Goal: Task Accomplishment & Management: Complete application form

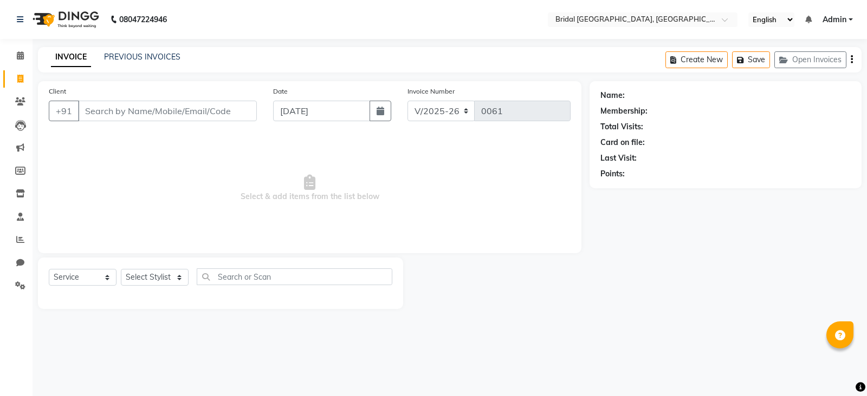
select select "8752"
select select "service"
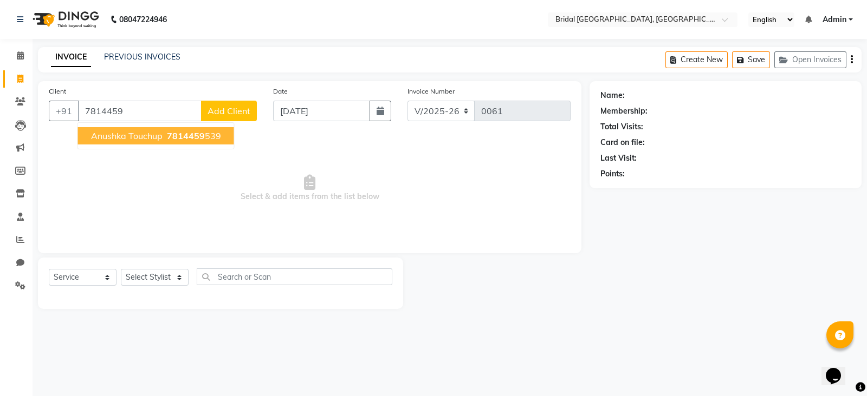
click at [111, 141] on button "Anushka Touchup 7814459 539" at bounding box center [156, 135] width 156 height 17
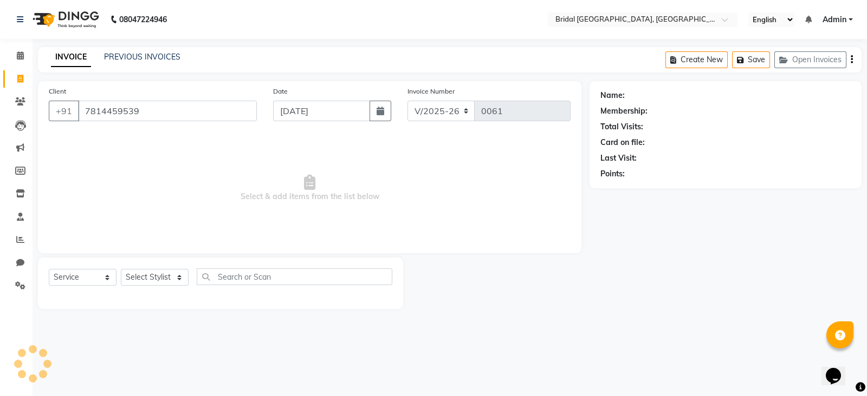
type input "7814459539"
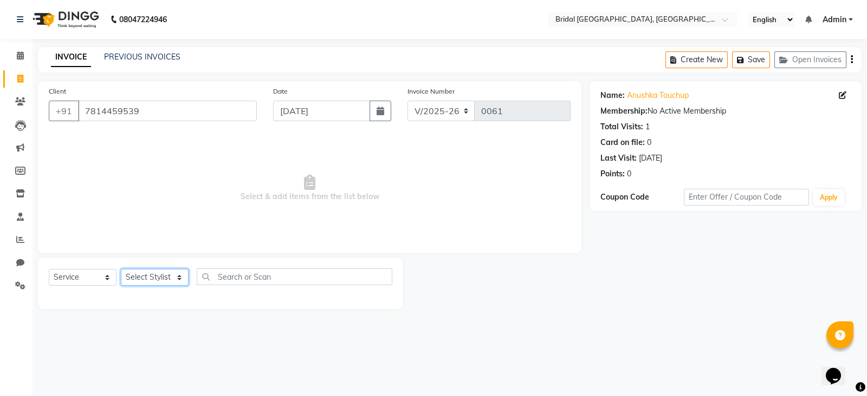
click at [178, 276] on select "Select Stylist [PERSON_NAME] Anim [PERSON_NAME] [PERSON_NAME] [PERSON_NAME] gau…" at bounding box center [155, 277] width 68 height 17
select select "90141"
click at [121, 270] on select "Select Stylist [PERSON_NAME] Anim [PERSON_NAME] [PERSON_NAME] [PERSON_NAME] gau…" at bounding box center [155, 277] width 68 height 17
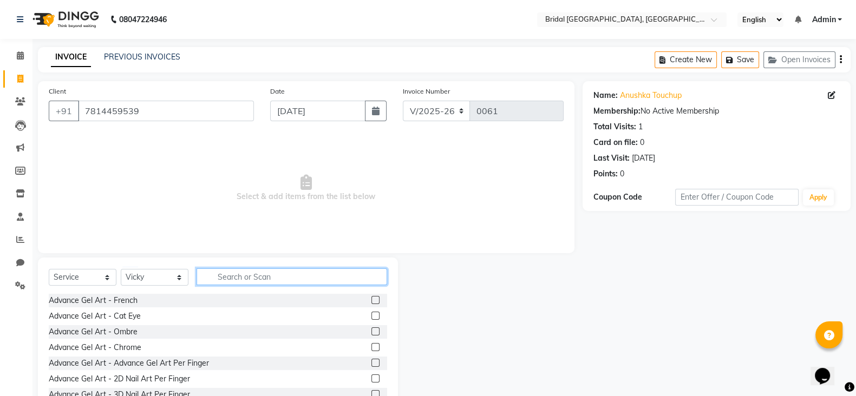
click at [232, 280] on input "text" at bounding box center [292, 277] width 191 height 17
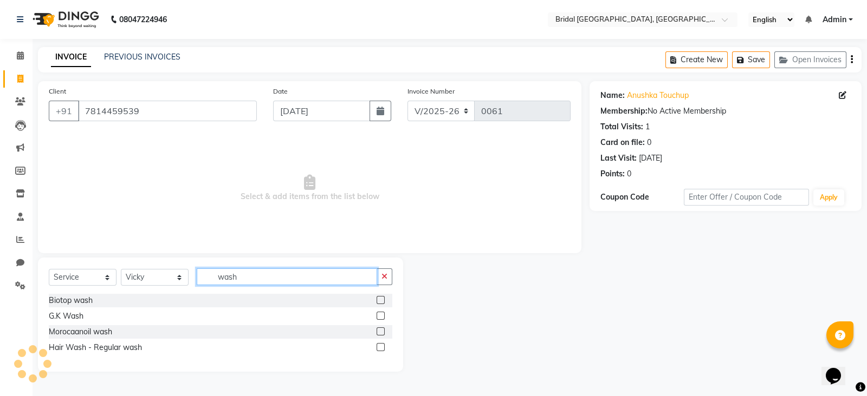
type input "wash"
click at [166, 298] on div "Biotop wash" at bounding box center [220, 301] width 343 height 14
click at [381, 301] on label at bounding box center [380, 300] width 8 height 8
click at [381, 301] on input "checkbox" at bounding box center [379, 300] width 7 height 7
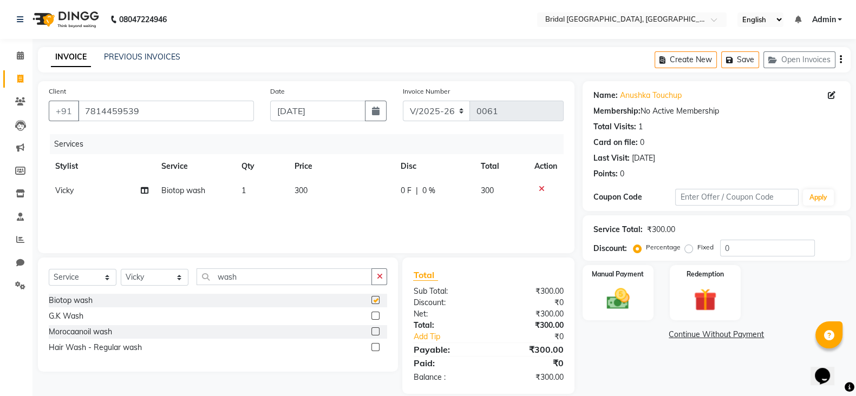
checkbox input "false"
click at [626, 297] on img at bounding box center [618, 298] width 38 height 27
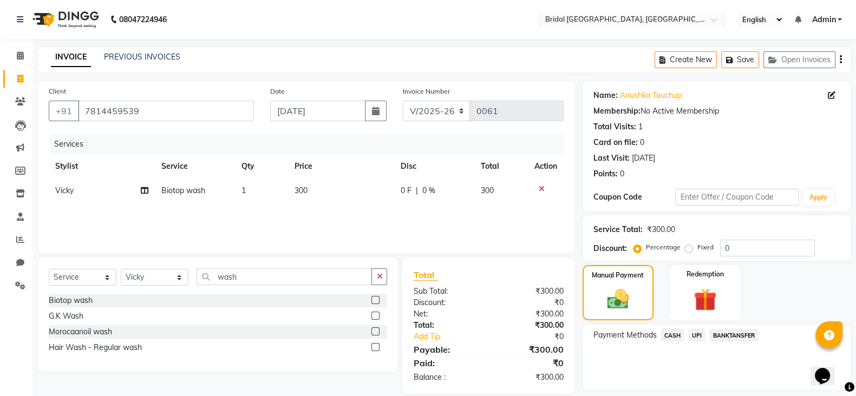
click at [672, 333] on span "CASH" at bounding box center [672, 335] width 23 height 12
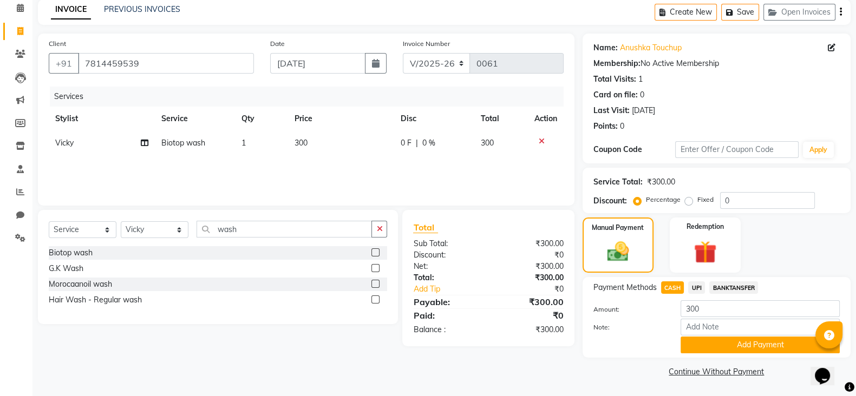
scroll to position [49, 0]
click at [732, 332] on input "Note:" at bounding box center [760, 327] width 159 height 17
click at [660, 341] on div at bounding box center [629, 345] width 88 height 17
click at [762, 342] on button "Add Payment" at bounding box center [760, 345] width 159 height 17
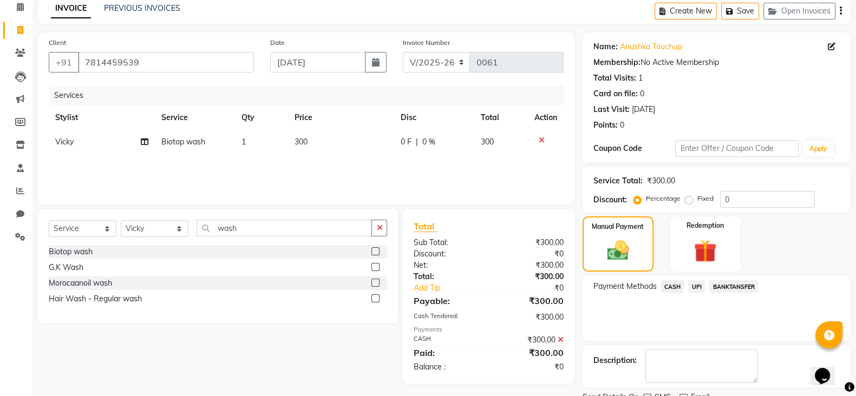
scroll to position [93, 0]
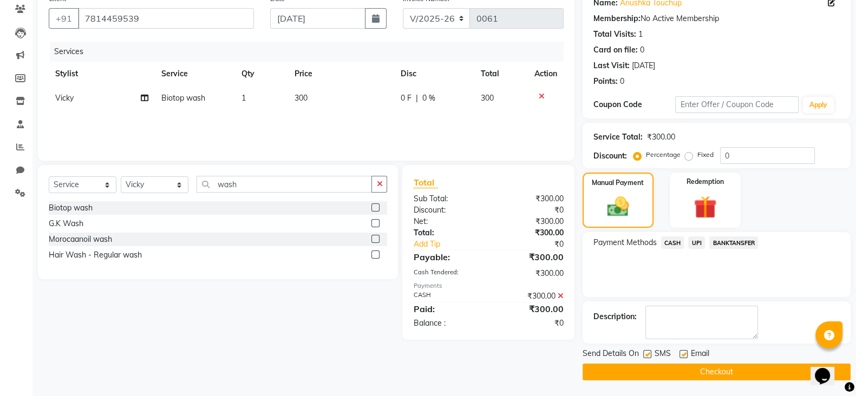
click at [644, 350] on label at bounding box center [647, 354] width 8 height 8
click at [644, 351] on input "checkbox" at bounding box center [646, 354] width 7 height 7
checkbox input "false"
click at [681, 352] on label at bounding box center [684, 354] width 8 height 8
click at [681, 352] on input "checkbox" at bounding box center [683, 354] width 7 height 7
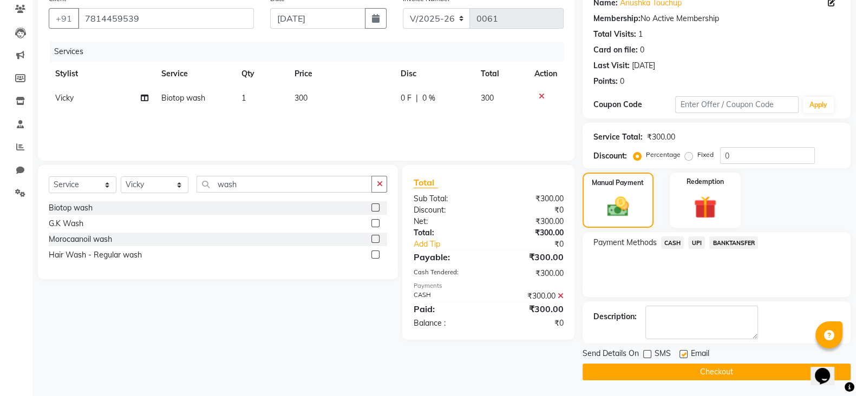
checkbox input "false"
click at [709, 371] on button "Checkout" at bounding box center [717, 372] width 268 height 17
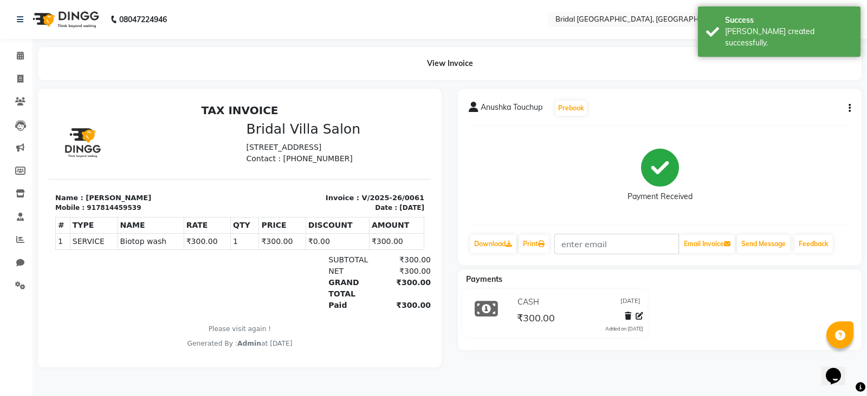
click at [590, 167] on div "Payment Received" at bounding box center [659, 175] width 382 height 81
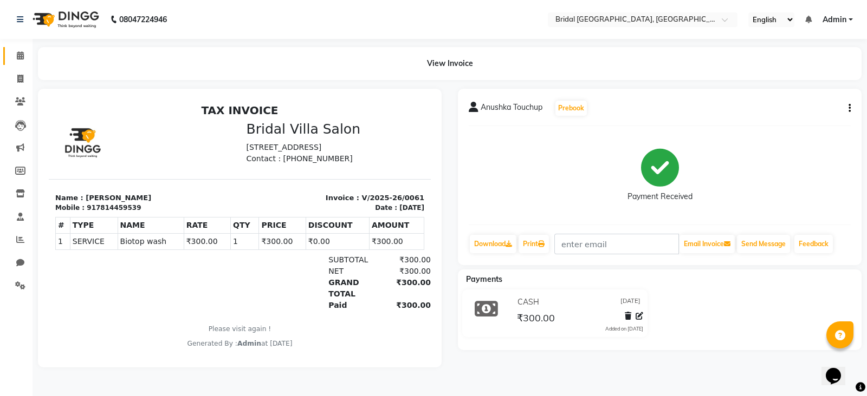
click at [24, 58] on span at bounding box center [20, 56] width 19 height 12
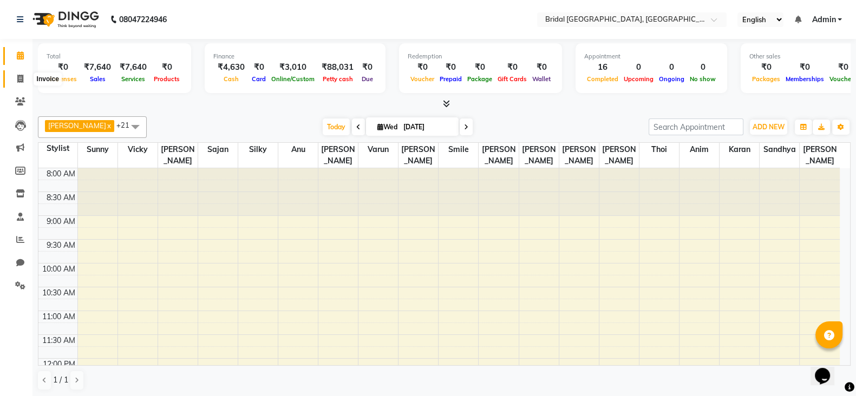
click at [19, 82] on icon at bounding box center [20, 79] width 6 height 8
select select "service"
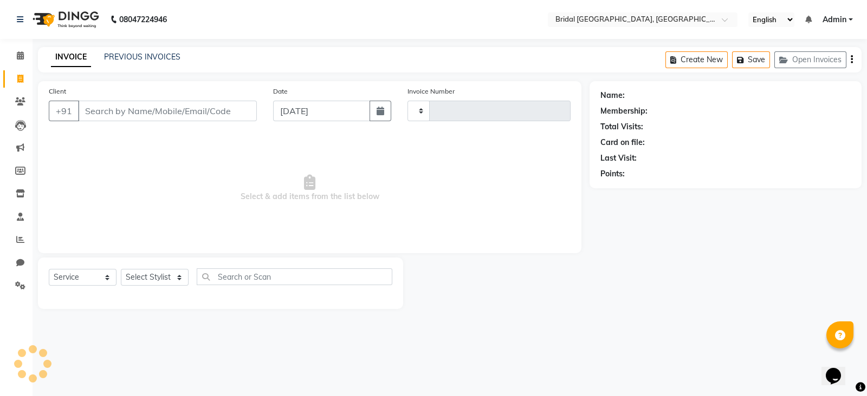
type input "0062"
select select "8752"
click at [119, 116] on input "Client" at bounding box center [167, 111] width 179 height 21
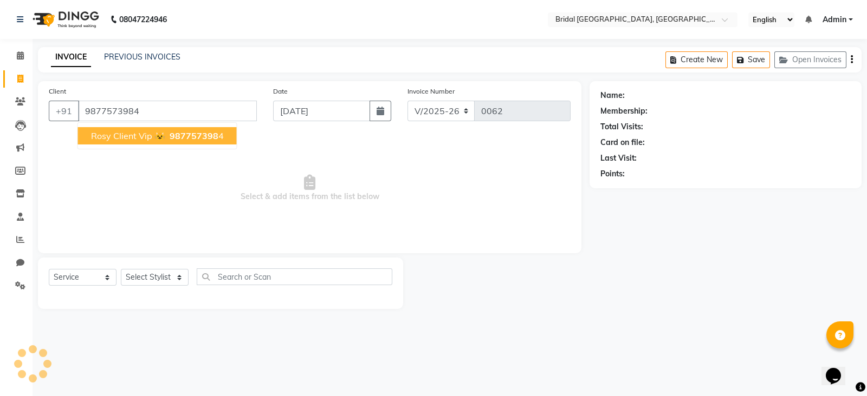
type input "9877573984"
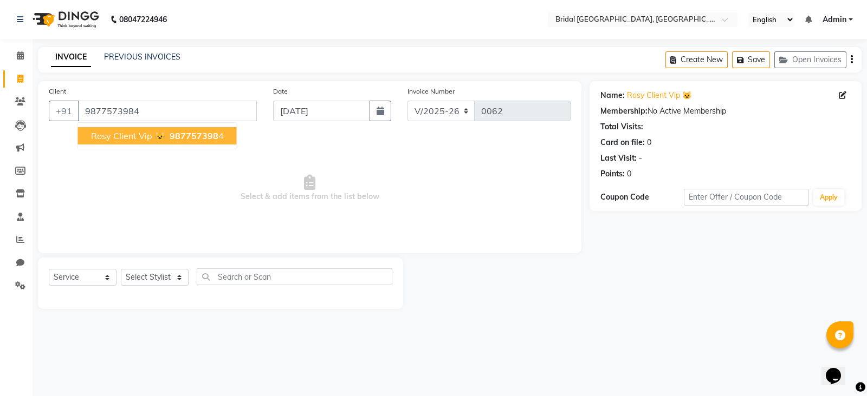
click at [192, 136] on span "987757398" at bounding box center [194, 136] width 49 height 11
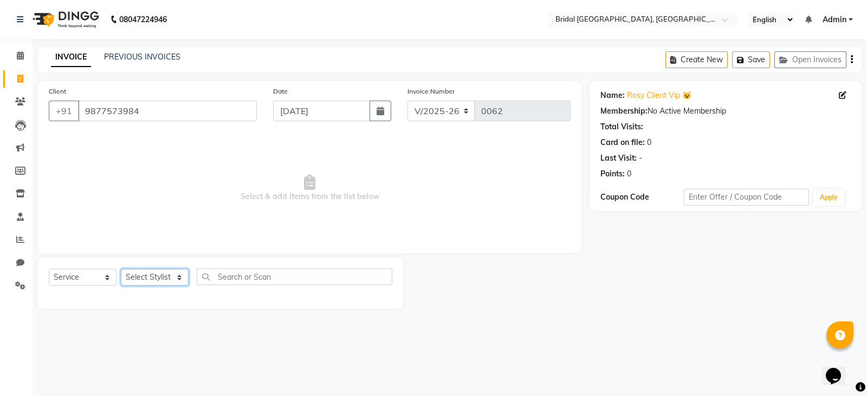
click at [181, 277] on select "Select Stylist [PERSON_NAME] Anim [PERSON_NAME] [PERSON_NAME] [PERSON_NAME] gau…" at bounding box center [155, 277] width 68 height 17
select select "90156"
click at [121, 270] on select "Select Stylist [PERSON_NAME] Anim [PERSON_NAME] [PERSON_NAME] [PERSON_NAME] gau…" at bounding box center [155, 277] width 68 height 17
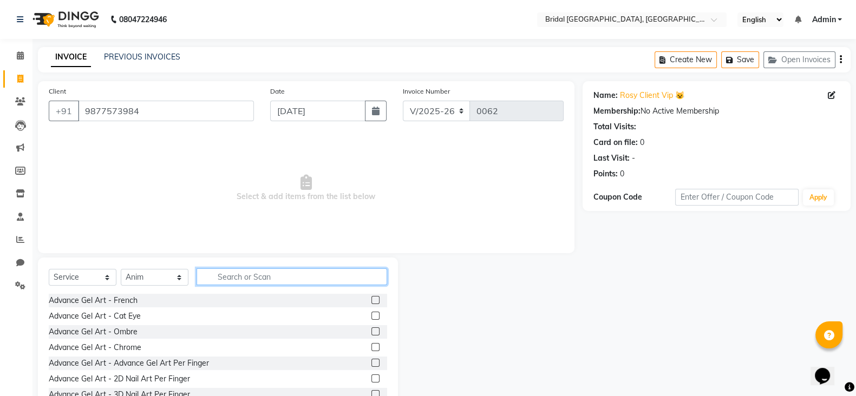
click at [287, 283] on input "text" at bounding box center [292, 277] width 191 height 17
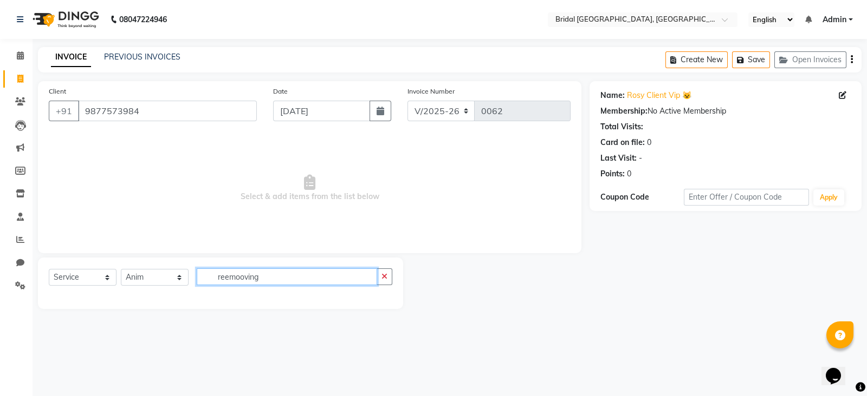
click at [308, 283] on input "reemooving" at bounding box center [287, 277] width 180 height 17
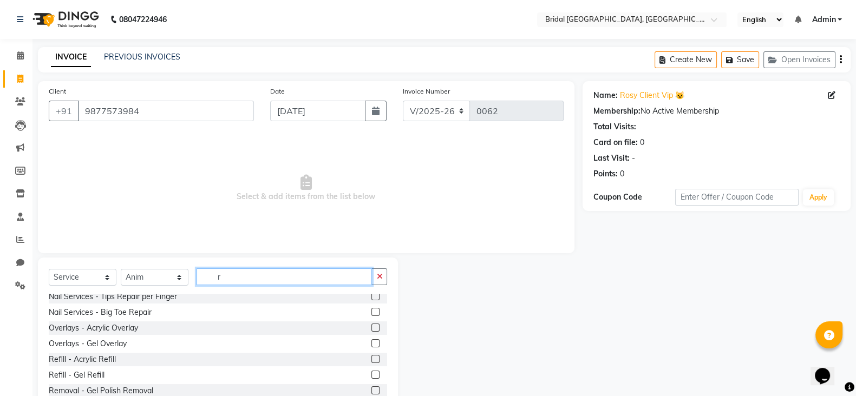
scroll to position [213, 0]
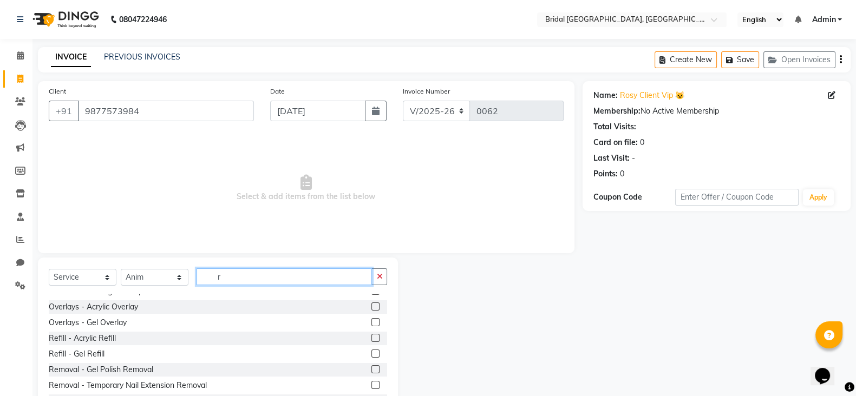
type input "r"
click at [372, 368] on label at bounding box center [376, 370] width 8 height 8
click at [372, 368] on input "checkbox" at bounding box center [375, 370] width 7 height 7
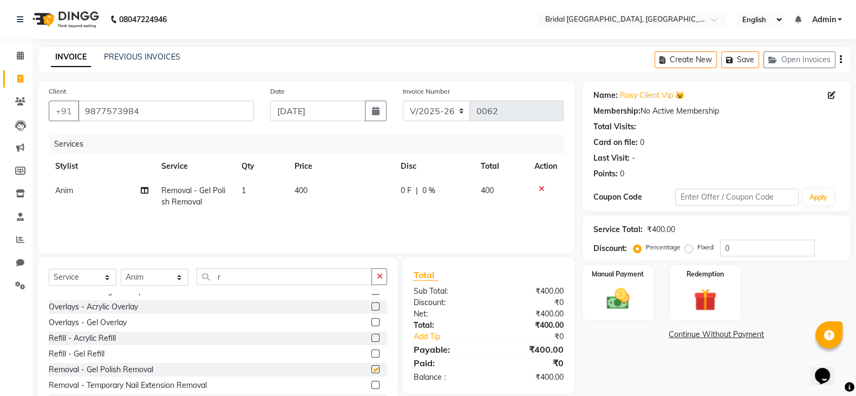
checkbox input "false"
click at [624, 302] on img at bounding box center [618, 298] width 38 height 27
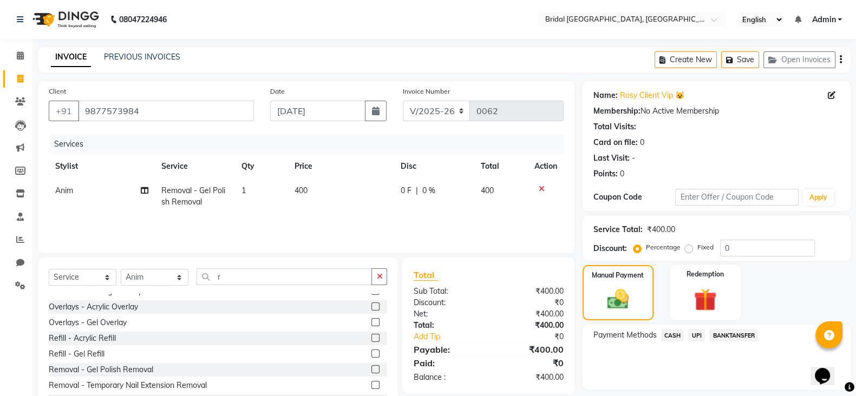
click at [698, 338] on span "UPI" at bounding box center [696, 335] width 17 height 12
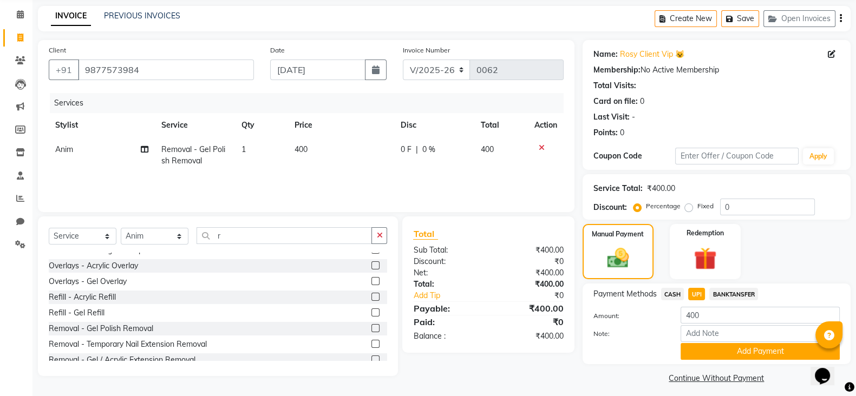
scroll to position [49, 0]
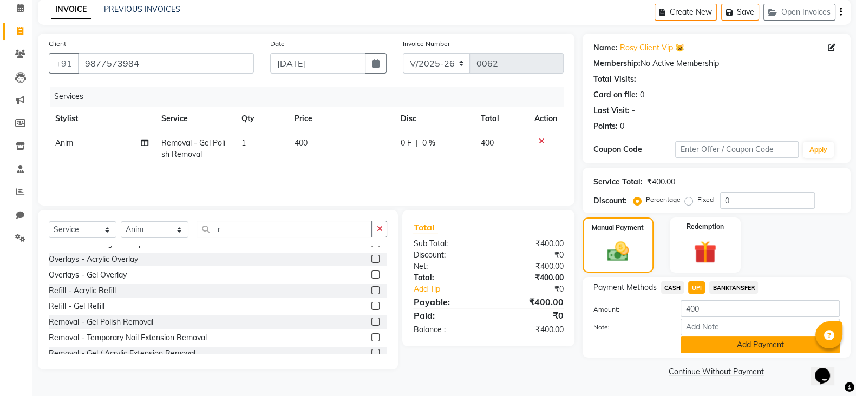
click at [786, 343] on button "Add Payment" at bounding box center [760, 345] width 159 height 17
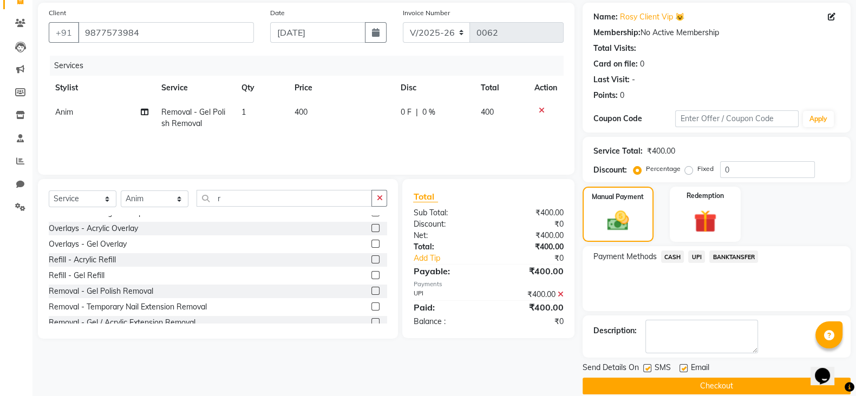
scroll to position [93, 0]
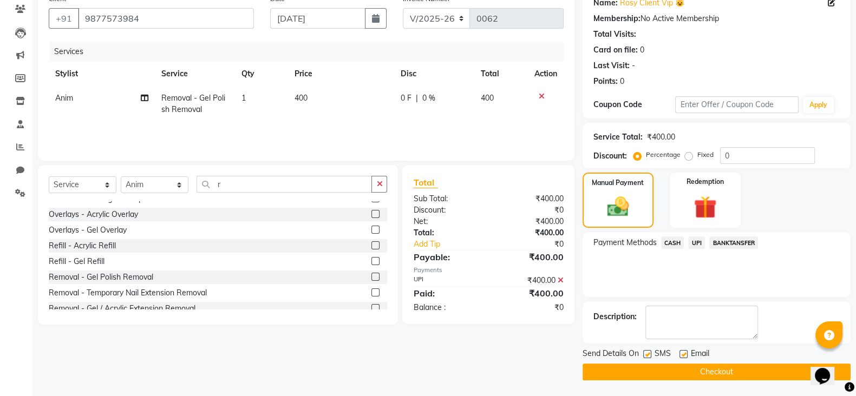
click at [650, 353] on label at bounding box center [647, 354] width 8 height 8
click at [650, 353] on input "checkbox" at bounding box center [646, 354] width 7 height 7
checkbox input "false"
click at [684, 354] on label at bounding box center [684, 354] width 8 height 8
click at [684, 354] on input "checkbox" at bounding box center [683, 354] width 7 height 7
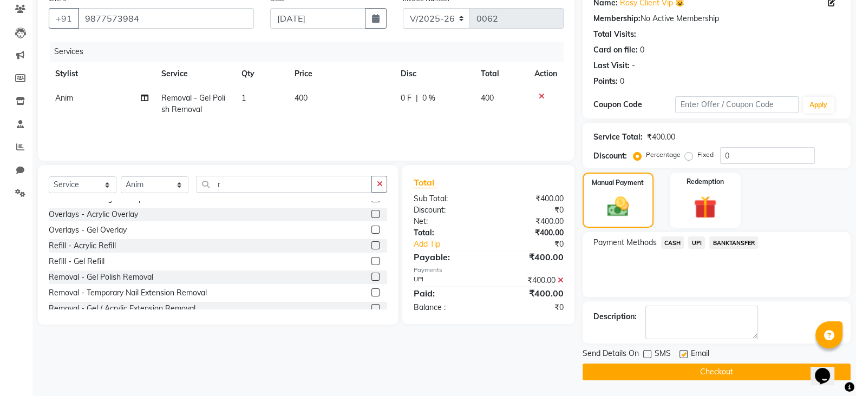
checkbox input "false"
click at [711, 373] on button "Checkout" at bounding box center [717, 372] width 268 height 17
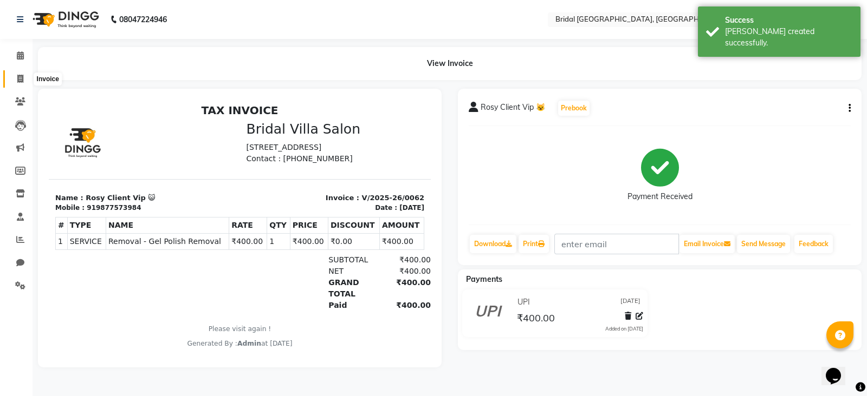
click at [19, 79] on icon at bounding box center [20, 79] width 6 height 8
select select "8752"
select select "service"
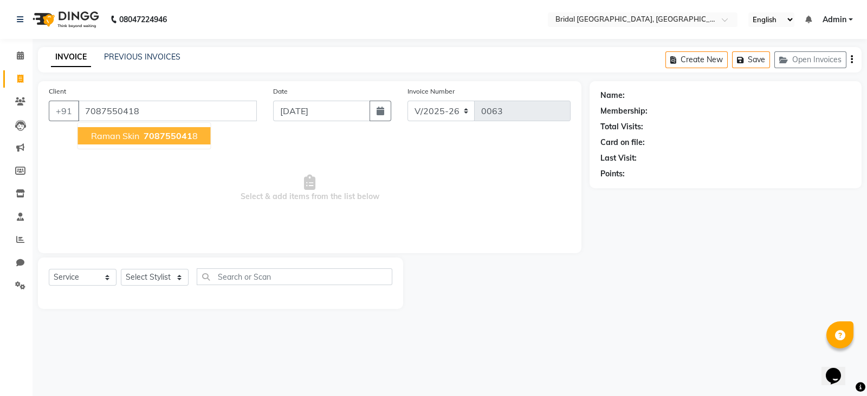
type input "7087550418"
click at [119, 128] on button "Raman Skin 708755041 8" at bounding box center [144, 135] width 133 height 17
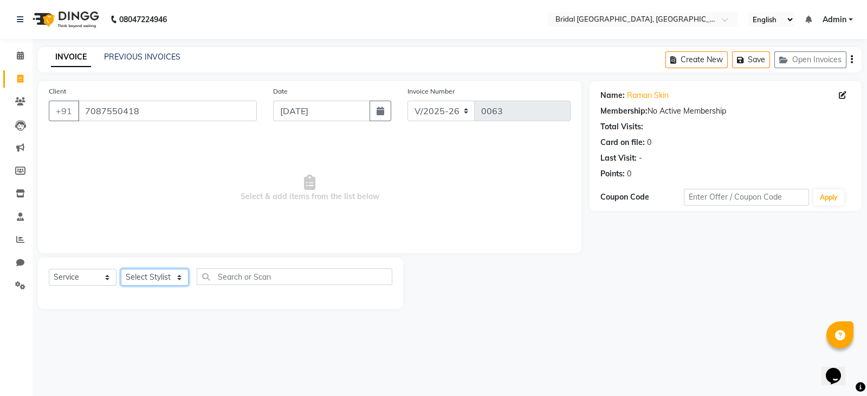
click at [181, 275] on select "Select Stylist [PERSON_NAME] Anim [PERSON_NAME] [PERSON_NAME] [PERSON_NAME] gau…" at bounding box center [155, 277] width 68 height 17
select select "90145"
click at [121, 270] on select "Select Stylist [PERSON_NAME] Anim [PERSON_NAME] [PERSON_NAME] [PERSON_NAME] gau…" at bounding box center [155, 277] width 68 height 17
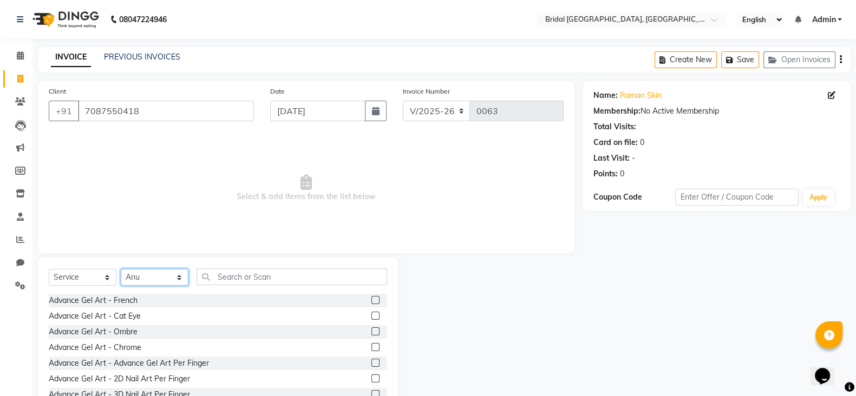
click at [180, 278] on select "Select Stylist [PERSON_NAME] Anim [PERSON_NAME] [PERSON_NAME] [PERSON_NAME] gau…" at bounding box center [155, 277] width 68 height 17
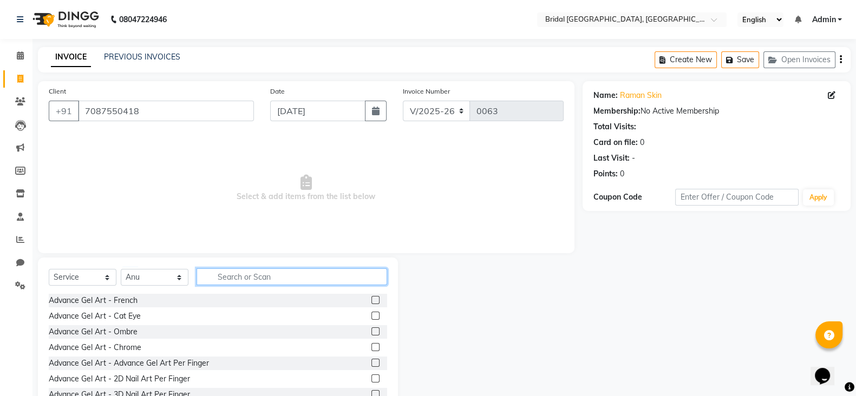
click at [220, 271] on input "text" at bounding box center [292, 277] width 191 height 17
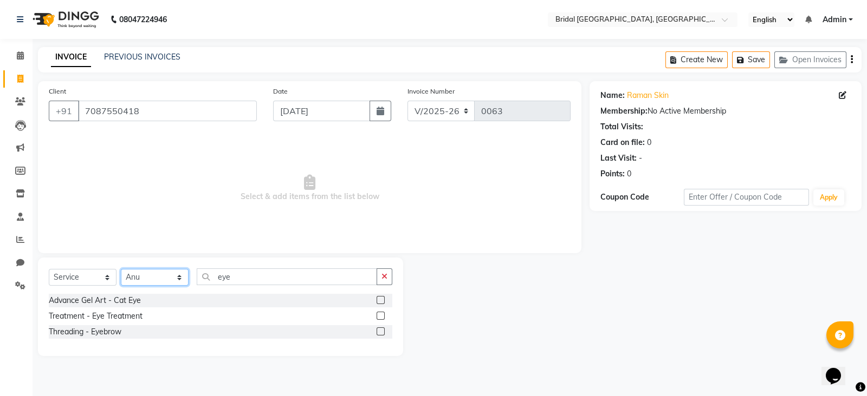
click at [178, 280] on select "Select Stylist [PERSON_NAME] Anim [PERSON_NAME] [PERSON_NAME] [PERSON_NAME] gau…" at bounding box center [155, 277] width 68 height 17
click at [121, 270] on select "Select Stylist [PERSON_NAME] Anim [PERSON_NAME] [PERSON_NAME] [PERSON_NAME] gau…" at bounding box center [155, 277] width 68 height 17
click at [243, 280] on input "eye" at bounding box center [287, 277] width 180 height 17
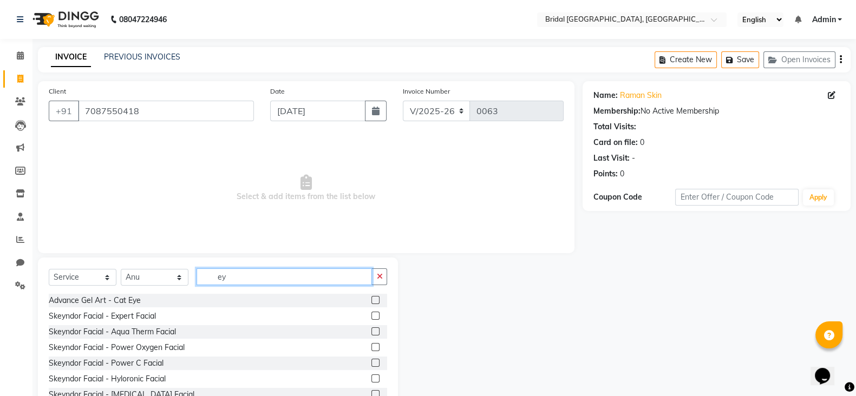
type input "e"
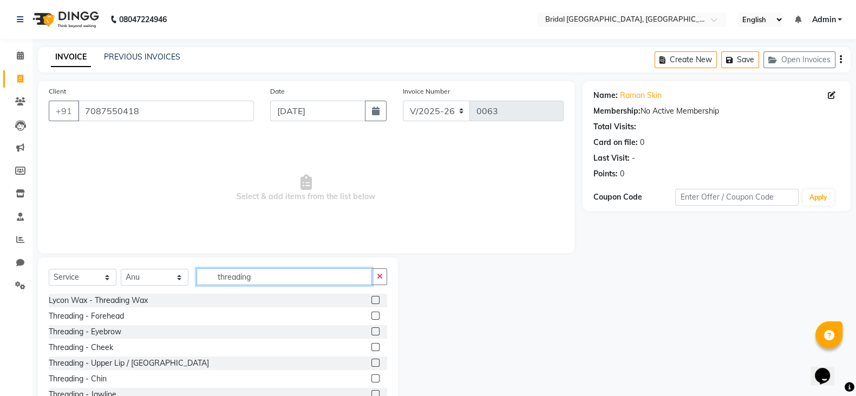
type input "threading"
click at [372, 315] on label at bounding box center [376, 316] width 8 height 8
click at [372, 315] on input "checkbox" at bounding box center [375, 316] width 7 height 7
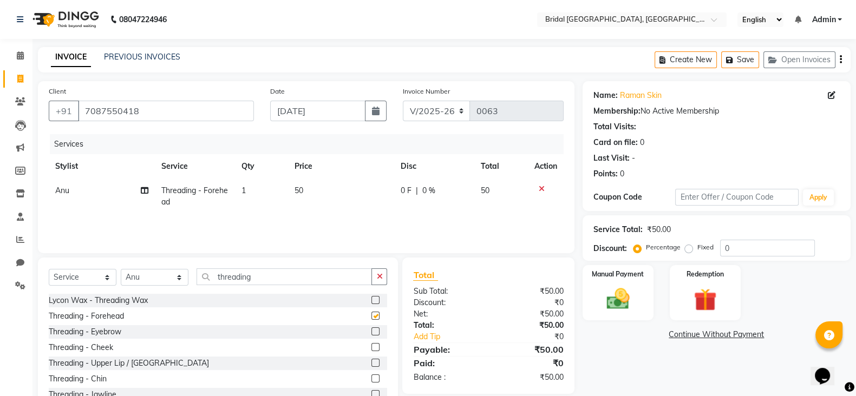
checkbox input "false"
click at [300, 192] on span "50" at bounding box center [299, 191] width 9 height 10
select select "90145"
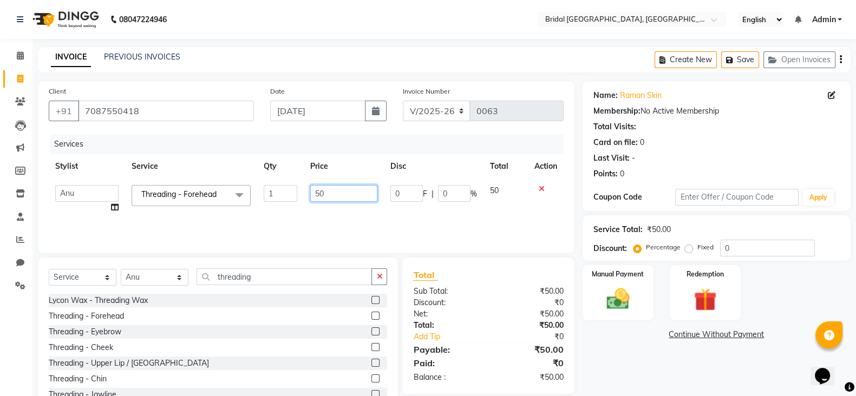
click at [326, 194] on input "50" at bounding box center [344, 193] width 68 height 17
type input "5"
type input "180"
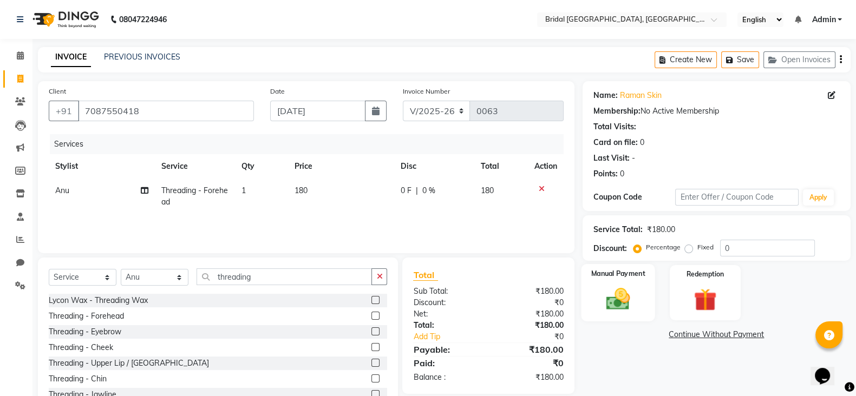
click at [631, 299] on img at bounding box center [618, 298] width 38 height 27
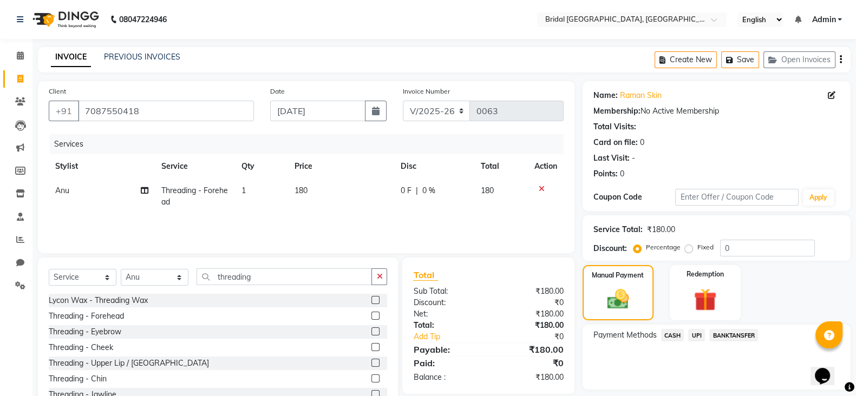
click at [677, 331] on span "CASH" at bounding box center [672, 335] width 23 height 12
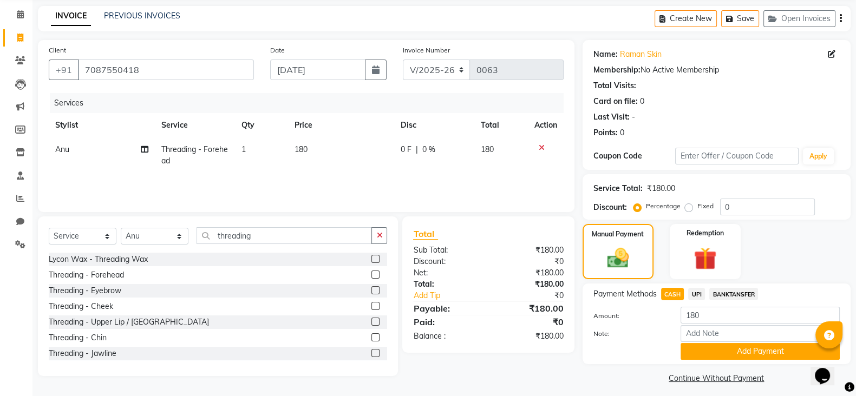
scroll to position [49, 0]
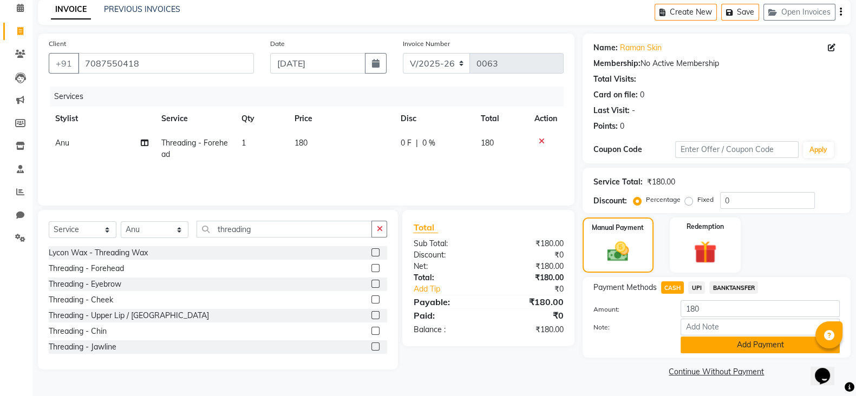
click at [773, 344] on button "Add Payment" at bounding box center [760, 345] width 159 height 17
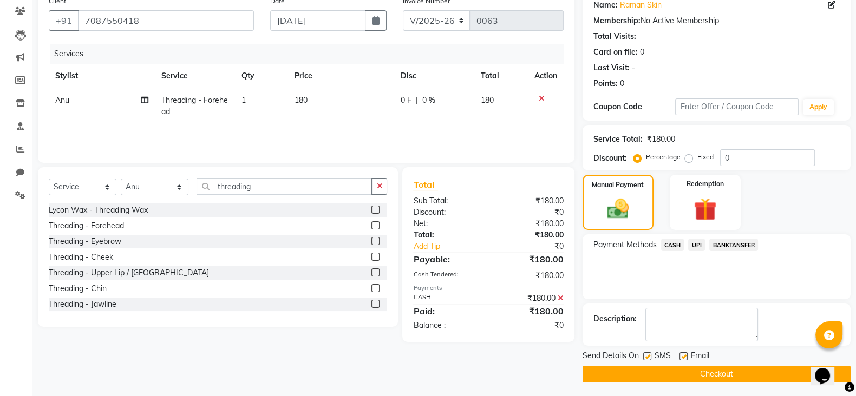
scroll to position [93, 0]
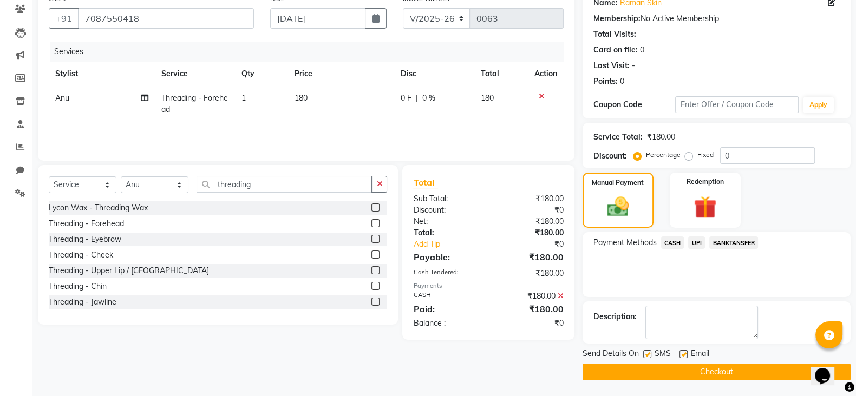
click at [685, 357] on label at bounding box center [684, 354] width 8 height 8
click at [685, 357] on input "checkbox" at bounding box center [683, 354] width 7 height 7
checkbox input "false"
click at [646, 355] on label at bounding box center [647, 354] width 8 height 8
click at [646, 355] on input "checkbox" at bounding box center [646, 354] width 7 height 7
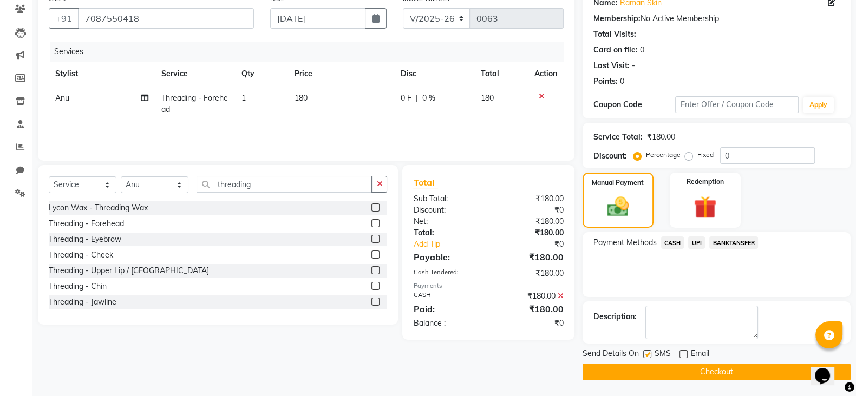
checkbox input "false"
click at [681, 371] on button "Checkout" at bounding box center [717, 372] width 268 height 17
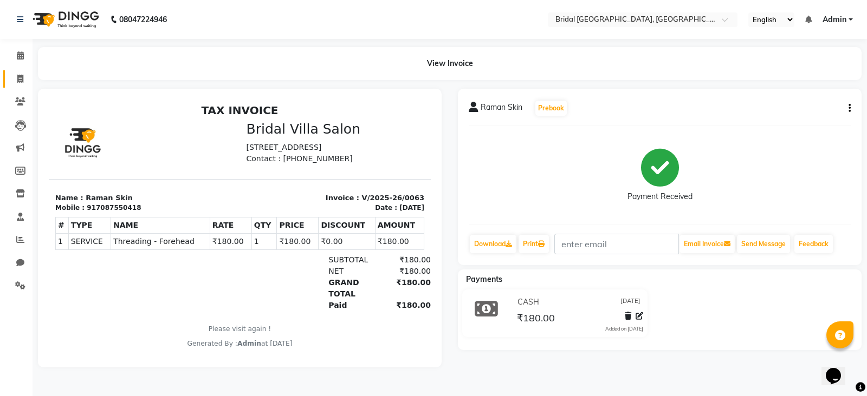
click at [22, 74] on span at bounding box center [20, 79] width 19 height 12
select select "service"
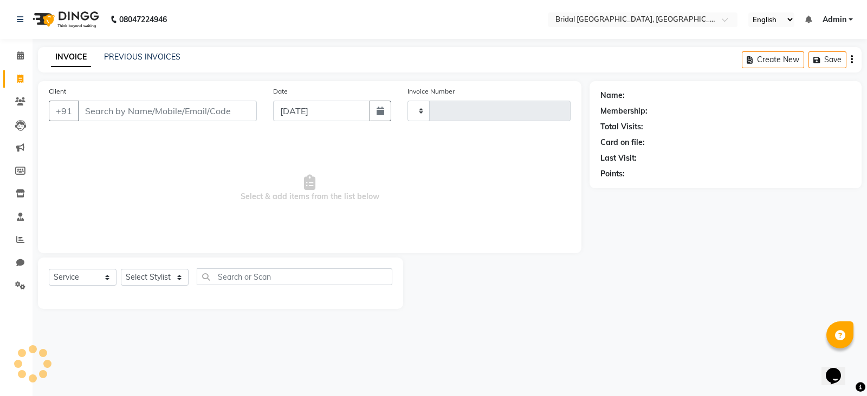
type input "0064"
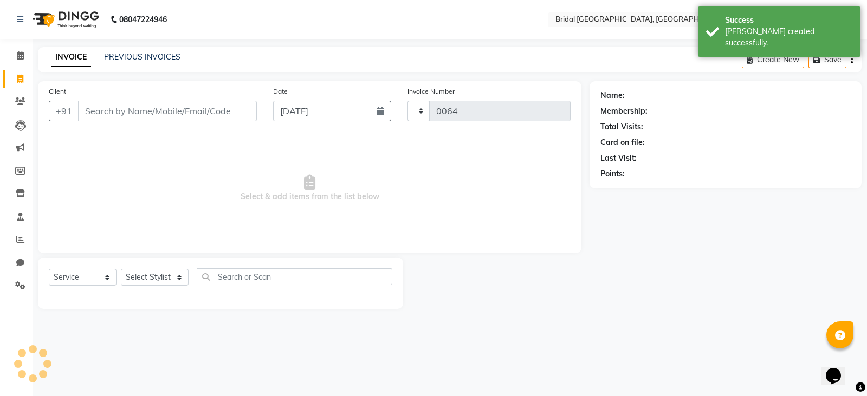
select select "8752"
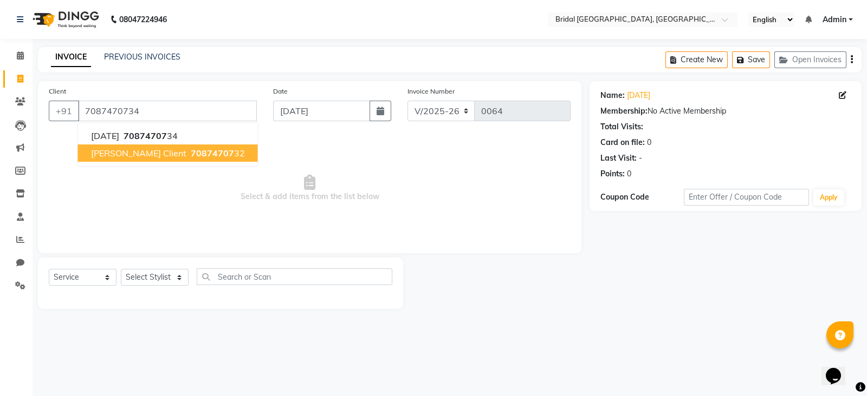
click at [144, 152] on span "[PERSON_NAME] Client" at bounding box center [138, 153] width 95 height 11
type input "7087470732"
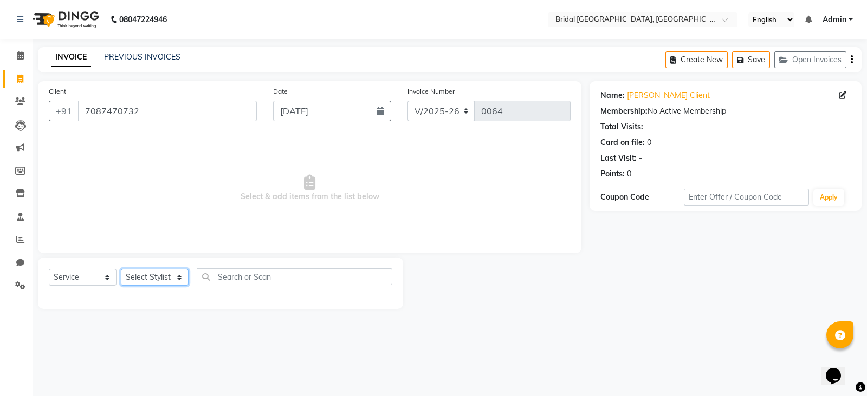
click at [179, 280] on select "Select Stylist [PERSON_NAME] Anim [PERSON_NAME] [PERSON_NAME] [PERSON_NAME] gau…" at bounding box center [155, 277] width 68 height 17
select select "90144"
click at [121, 270] on select "Select Stylist [PERSON_NAME] Anim [PERSON_NAME] [PERSON_NAME] [PERSON_NAME] gau…" at bounding box center [155, 277] width 68 height 17
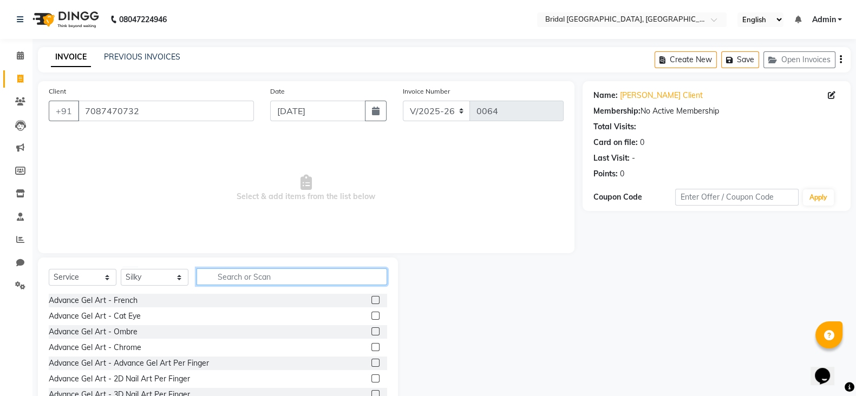
click at [269, 281] on input "text" at bounding box center [292, 277] width 191 height 17
type input "threading"
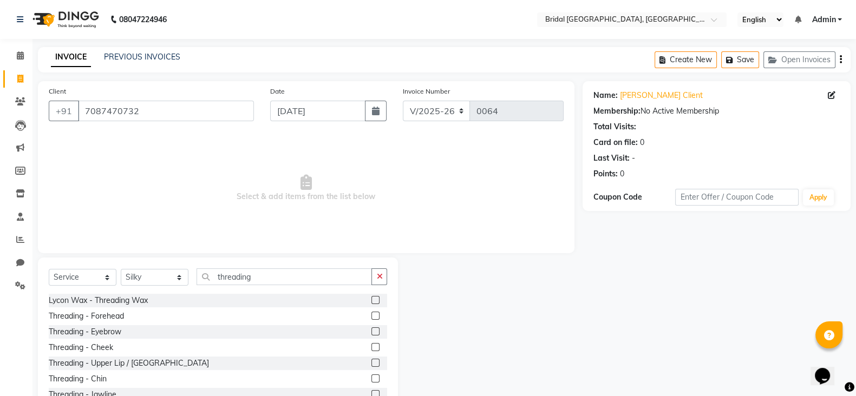
click at [372, 319] on label at bounding box center [376, 316] width 8 height 8
click at [372, 319] on input "checkbox" at bounding box center [375, 316] width 7 height 7
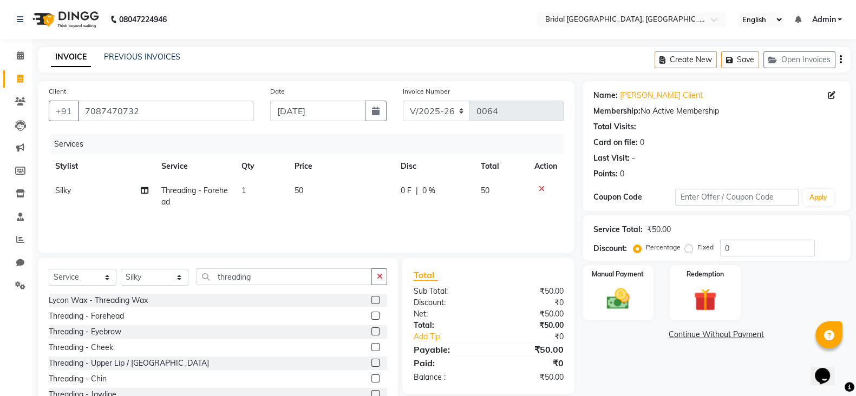
click at [372, 319] on label at bounding box center [376, 316] width 8 height 8
click at [372, 319] on input "checkbox" at bounding box center [375, 316] width 7 height 7
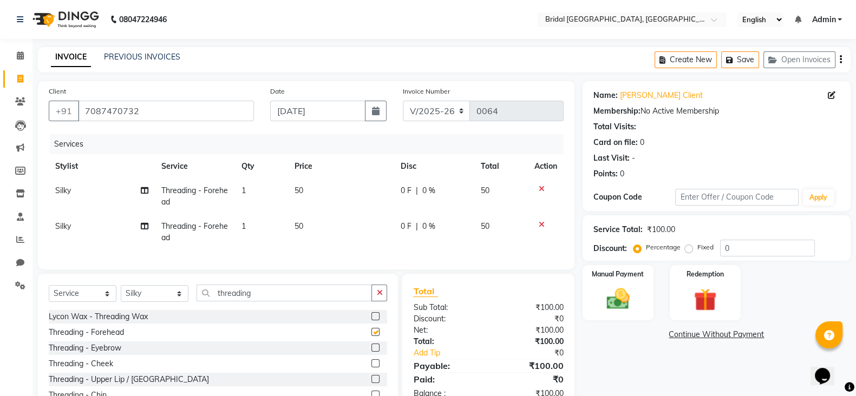
checkbox input "false"
click at [608, 294] on img at bounding box center [618, 298] width 38 height 27
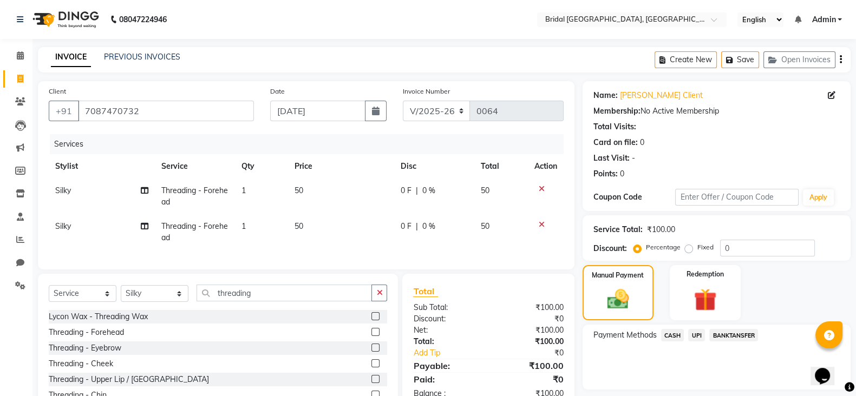
click at [670, 335] on span "CASH" at bounding box center [672, 335] width 23 height 12
click at [740, 393] on button "Add Payment" at bounding box center [760, 393] width 159 height 17
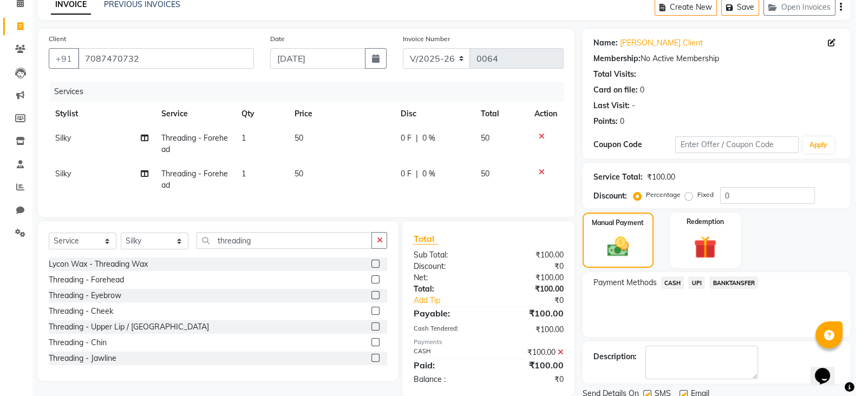
scroll to position [93, 0]
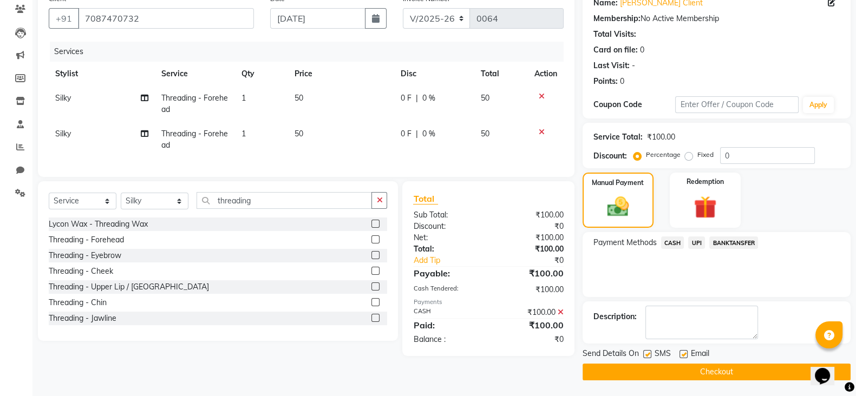
click at [687, 353] on div "Email" at bounding box center [699, 355] width 38 height 14
click at [685, 353] on label at bounding box center [684, 354] width 8 height 8
click at [685, 353] on input "checkbox" at bounding box center [683, 354] width 7 height 7
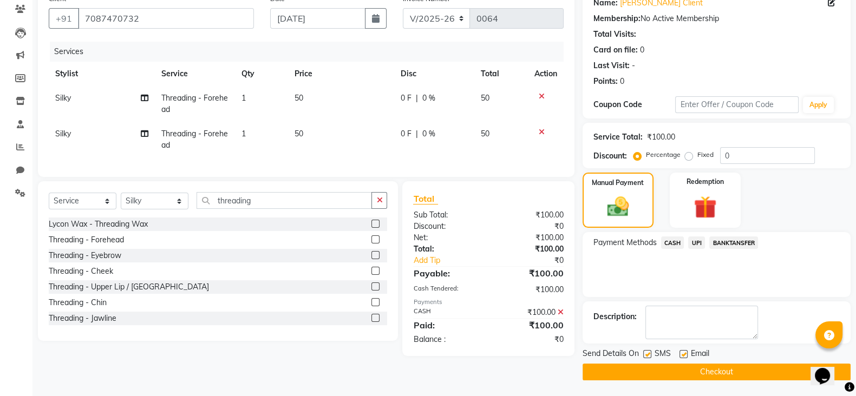
checkbox input "false"
click at [645, 355] on label at bounding box center [647, 354] width 8 height 8
click at [645, 355] on input "checkbox" at bounding box center [646, 354] width 7 height 7
checkbox input "false"
click at [653, 374] on button "Checkout" at bounding box center [717, 372] width 268 height 17
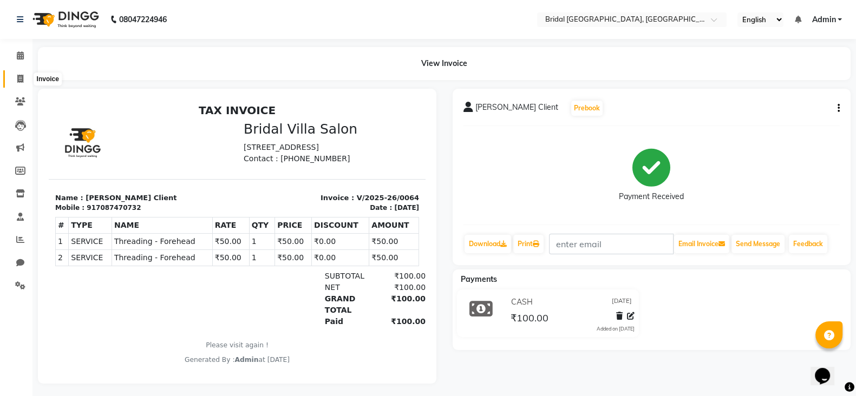
click at [17, 82] on icon at bounding box center [20, 79] width 6 height 8
select select "service"
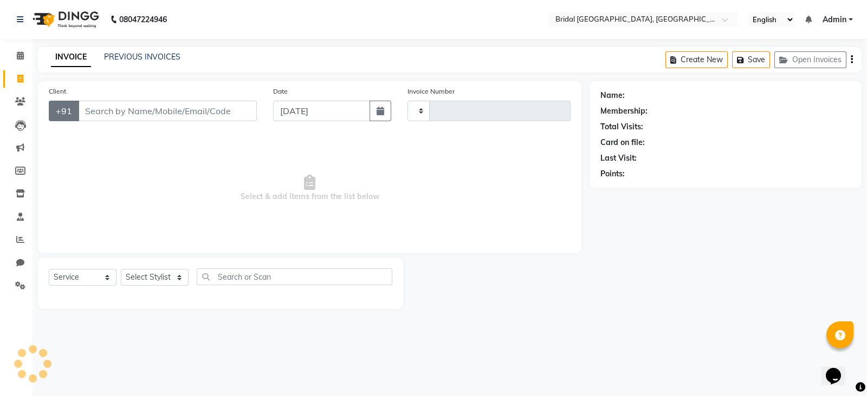
type input "0065"
select select "8752"
click at [98, 110] on input "Client" at bounding box center [167, 111] width 179 height 21
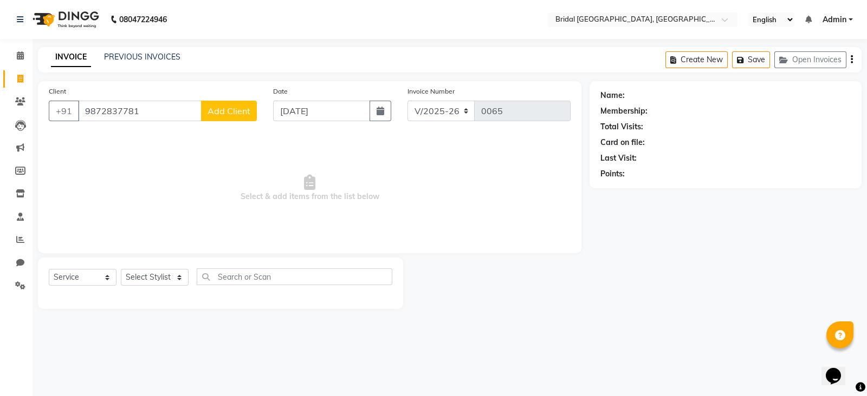
type input "9872837781"
click at [216, 113] on span "Add Client" at bounding box center [228, 111] width 43 height 11
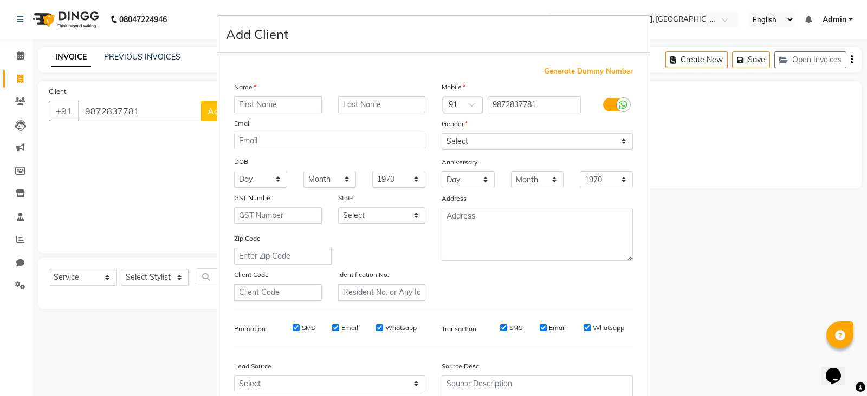
click at [250, 104] on input "text" at bounding box center [278, 104] width 88 height 17
type input "[PERSON_NAME]"
click at [655, 326] on ngb-modal-window "Add Client Generate Dummy Number Name [PERSON_NAME] Email DOB Day 01 02 03 04 0…" at bounding box center [433, 198] width 867 height 396
click at [471, 136] on select "Select [DEMOGRAPHIC_DATA] [DEMOGRAPHIC_DATA] Other Prefer Not To Say" at bounding box center [536, 141] width 191 height 17
select select "[DEMOGRAPHIC_DATA]"
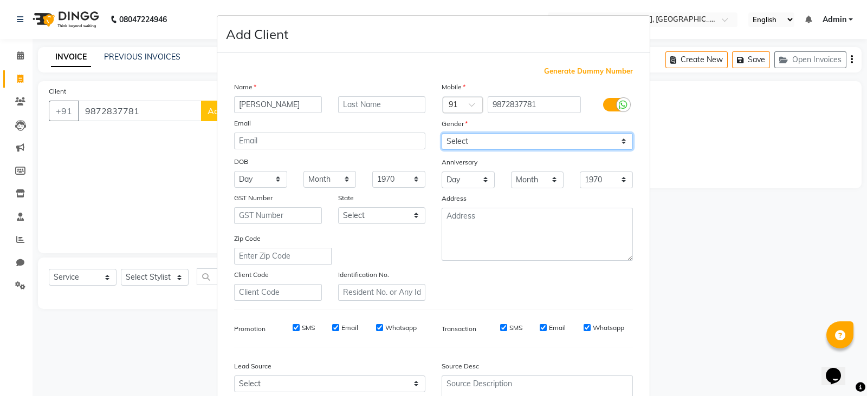
click at [441, 134] on select "Select [DEMOGRAPHIC_DATA] [DEMOGRAPHIC_DATA] Other Prefer Not To Say" at bounding box center [536, 141] width 191 height 17
click at [610, 74] on span "Generate Dummy Number" at bounding box center [588, 71] width 89 height 11
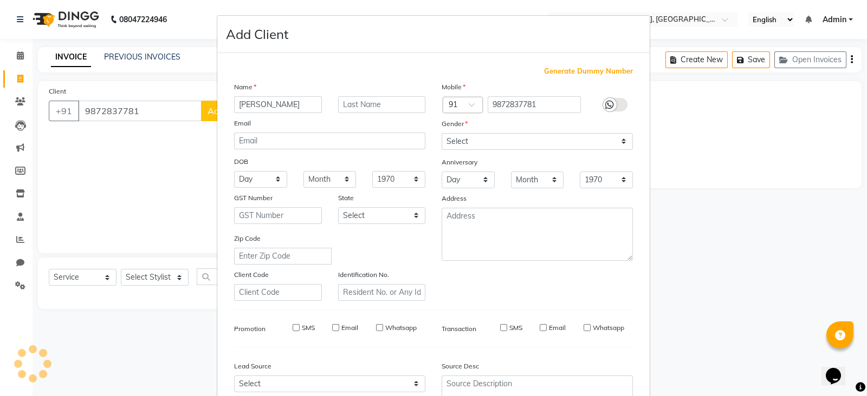
type input "1387600000001"
checkbox input "false"
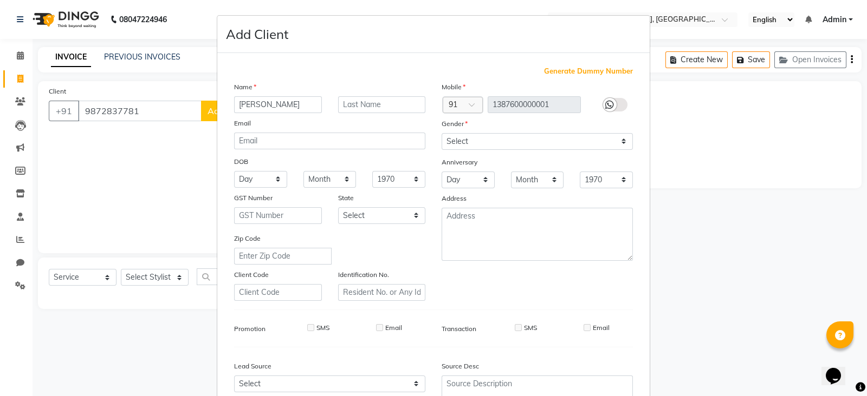
click at [668, 164] on ngb-modal-window "Add Client Generate Dummy Number Name [PERSON_NAME] Email DOB Day 01 02 03 04 0…" at bounding box center [433, 198] width 867 height 396
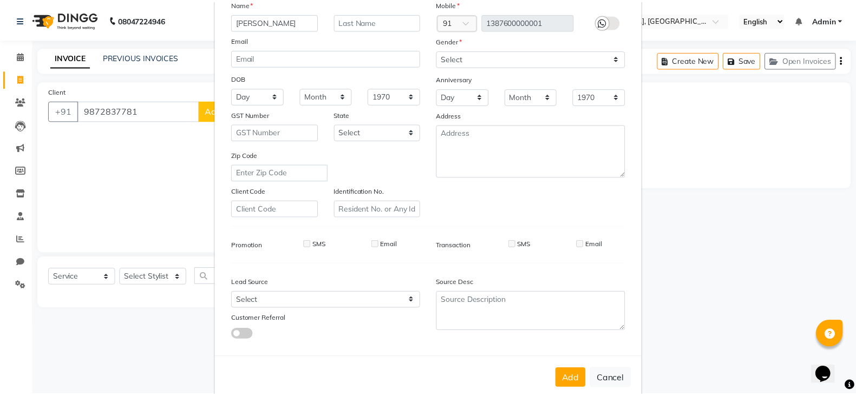
scroll to position [109, 0]
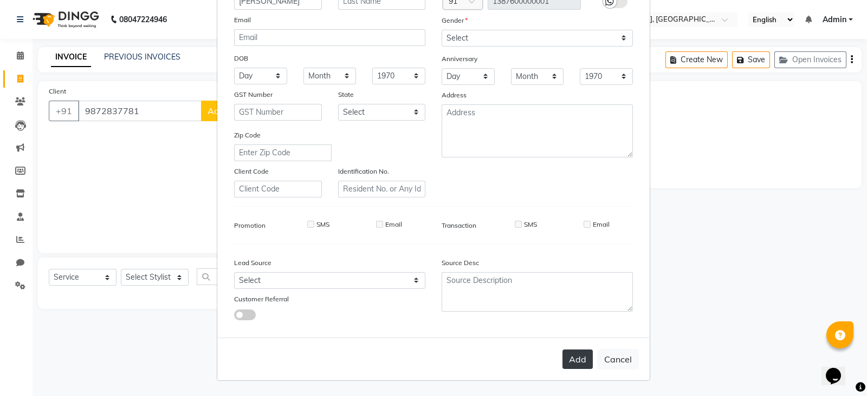
click at [579, 359] on button "Add" at bounding box center [577, 359] width 30 height 19
type input "1387600000001"
select select
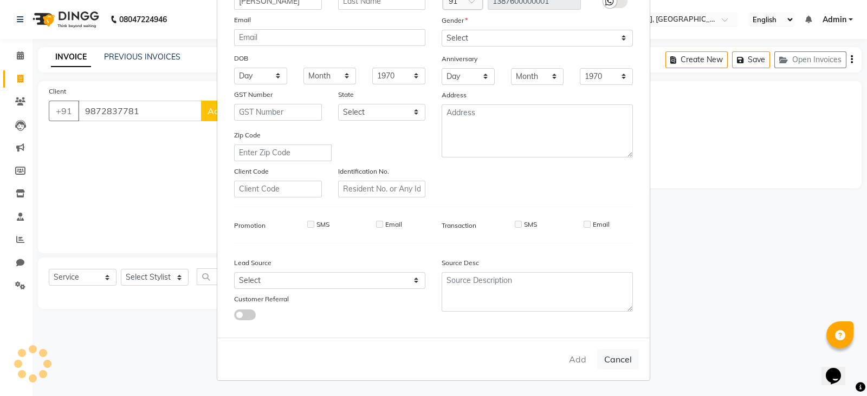
select select
checkbox input "false"
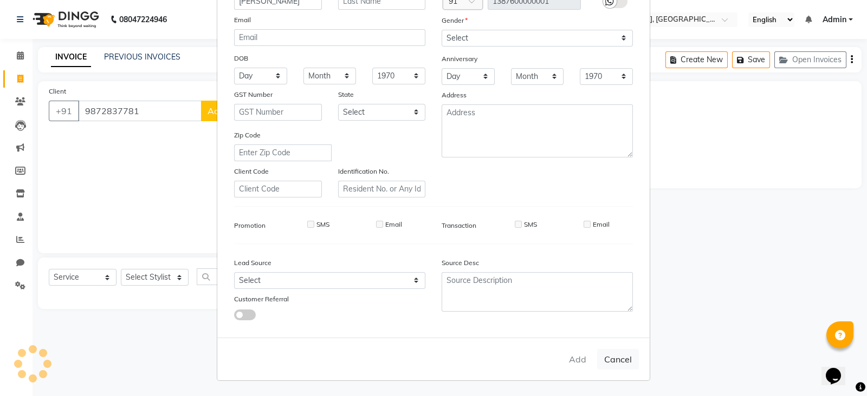
checkbox input "false"
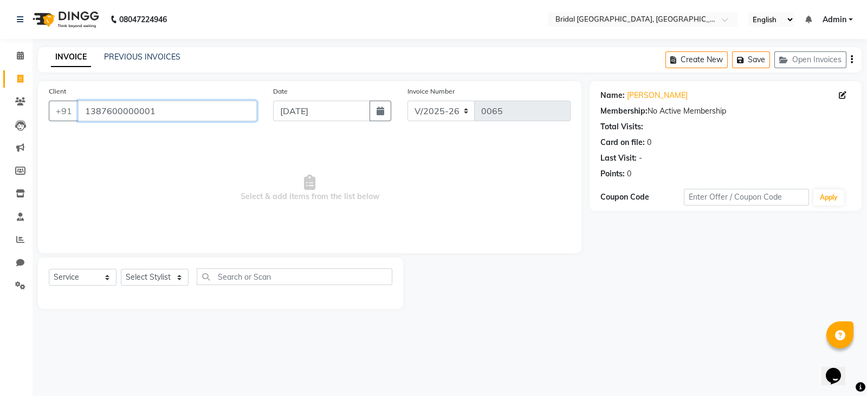
click at [204, 119] on input "1387600000001" at bounding box center [167, 111] width 179 height 21
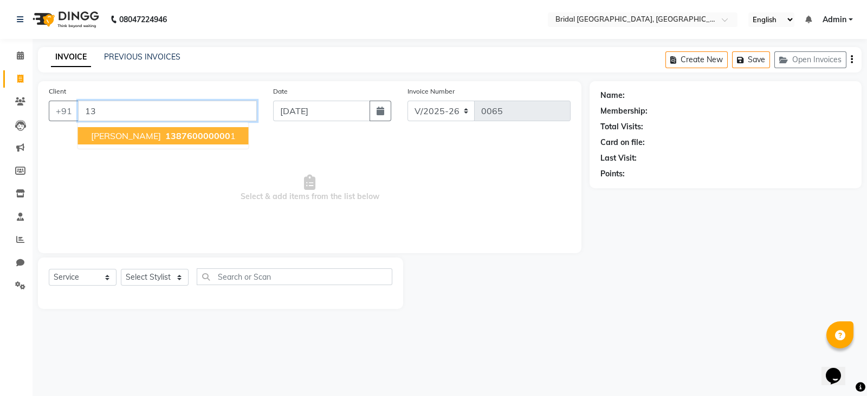
type input "1"
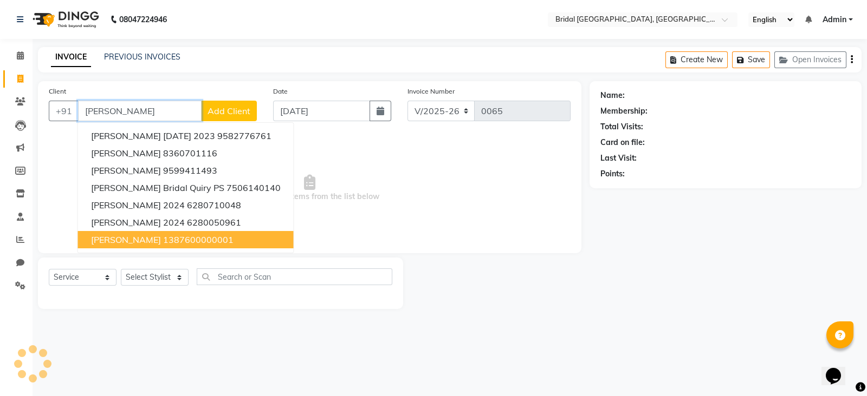
click at [211, 236] on button "[PERSON_NAME] 1387600000001" at bounding box center [186, 239] width 216 height 17
type input "1387600000001"
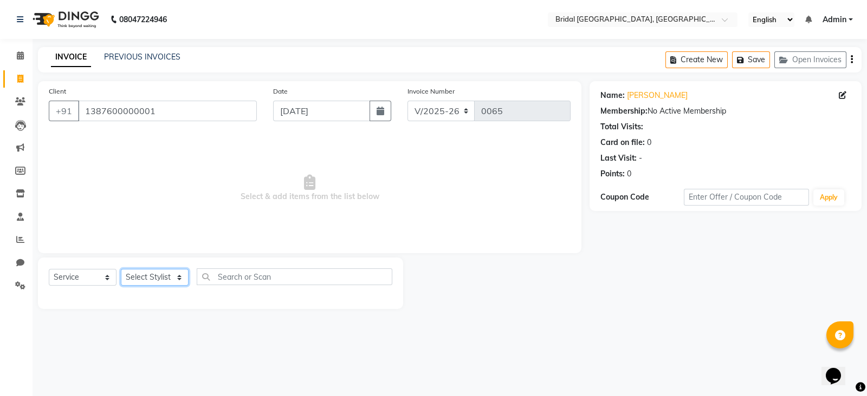
click at [179, 275] on select "Select Stylist [PERSON_NAME] Anim [PERSON_NAME] [PERSON_NAME] [PERSON_NAME] gau…" at bounding box center [155, 277] width 68 height 17
click at [176, 278] on select "Select Stylist [PERSON_NAME] Anim [PERSON_NAME] [PERSON_NAME] [PERSON_NAME] gau…" at bounding box center [155, 277] width 68 height 17
click at [192, 219] on span "Select & add items from the list below" at bounding box center [310, 188] width 522 height 108
click at [220, 108] on input "1387600000001" at bounding box center [167, 111] width 179 height 21
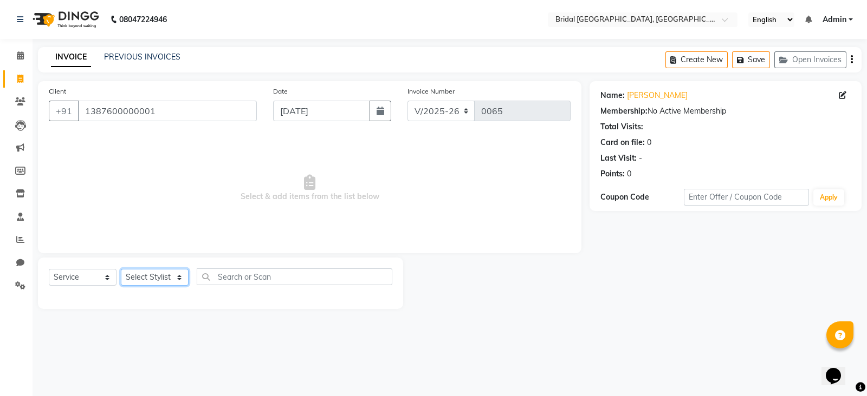
click at [179, 279] on select "Select Stylist [PERSON_NAME] Anim [PERSON_NAME] [PERSON_NAME] [PERSON_NAME] gau…" at bounding box center [155, 277] width 68 height 17
drag, startPoint x: 179, startPoint y: 279, endPoint x: 179, endPoint y: 290, distance: 10.8
click at [179, 290] on div "Select Service Product Membership Package Voucher Prepaid Gift Card Select Styl…" at bounding box center [220, 281] width 343 height 25
click at [181, 277] on select "Select Stylist [PERSON_NAME] Anim [PERSON_NAME] [PERSON_NAME] [PERSON_NAME] gau…" at bounding box center [155, 277] width 68 height 17
select select "90140"
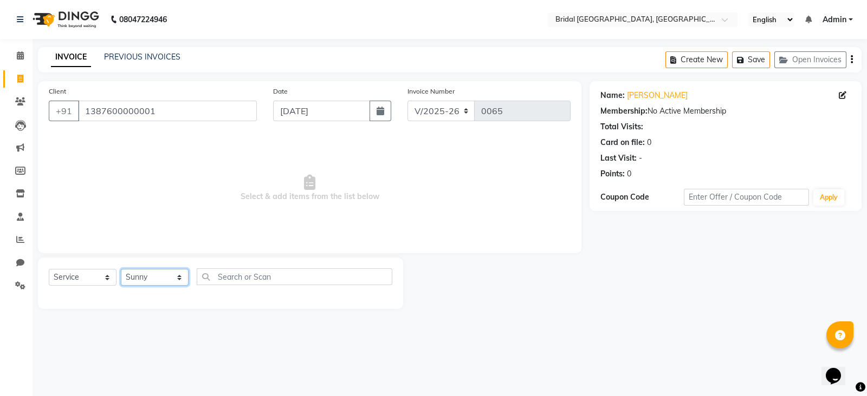
click at [121, 270] on select "Select Stylist [PERSON_NAME] Anim [PERSON_NAME] [PERSON_NAME] [PERSON_NAME] gau…" at bounding box center [155, 277] width 68 height 17
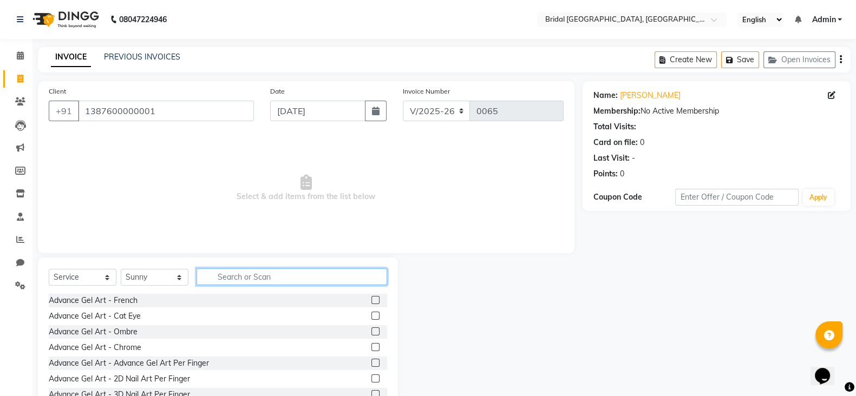
click at [244, 281] on input "text" at bounding box center [292, 277] width 191 height 17
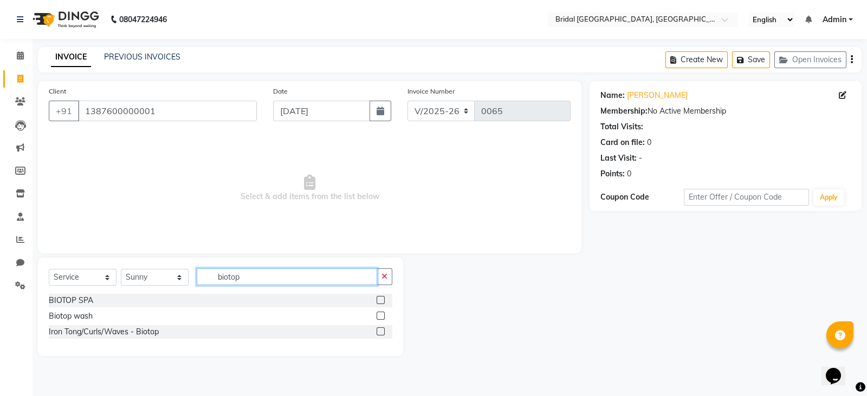
type input "biotop"
click at [381, 301] on label at bounding box center [380, 300] width 8 height 8
click at [381, 301] on input "checkbox" at bounding box center [379, 300] width 7 height 7
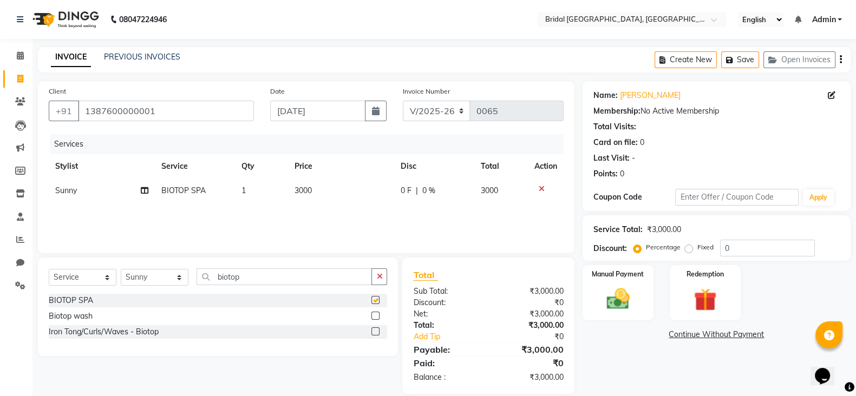
checkbox input "false"
click at [315, 188] on td "3000" at bounding box center [341, 191] width 106 height 24
select select "90140"
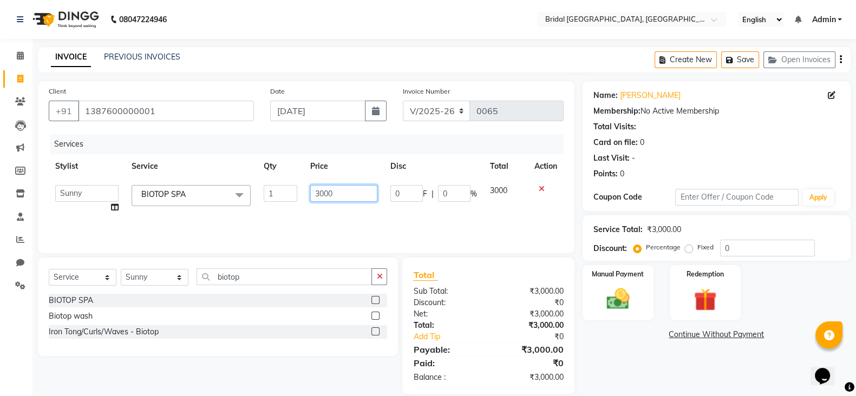
click at [334, 193] on input "3000" at bounding box center [344, 193] width 68 height 17
type input "3"
type input "1800"
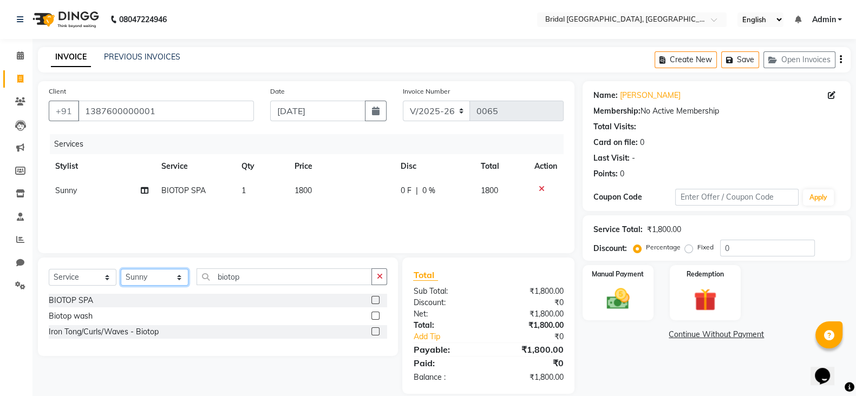
click at [179, 279] on select "Select Stylist [PERSON_NAME] Anim [PERSON_NAME] [PERSON_NAME] [PERSON_NAME] gau…" at bounding box center [155, 277] width 68 height 17
select select "90144"
click at [121, 270] on select "Select Stylist [PERSON_NAME] Anim [PERSON_NAME] [PERSON_NAME] [PERSON_NAME] gau…" at bounding box center [155, 277] width 68 height 17
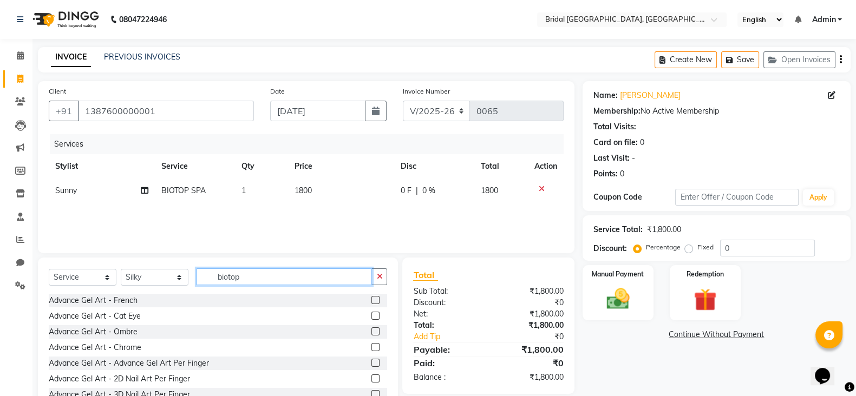
click at [252, 277] on input "biotop" at bounding box center [284, 277] width 175 height 17
type input "b"
type input "threading"
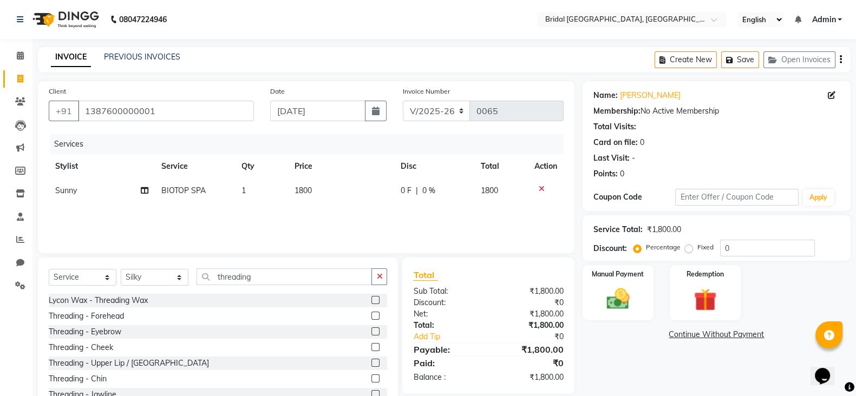
click at [372, 334] on label at bounding box center [376, 332] width 8 height 8
click at [372, 334] on input "checkbox" at bounding box center [375, 332] width 7 height 7
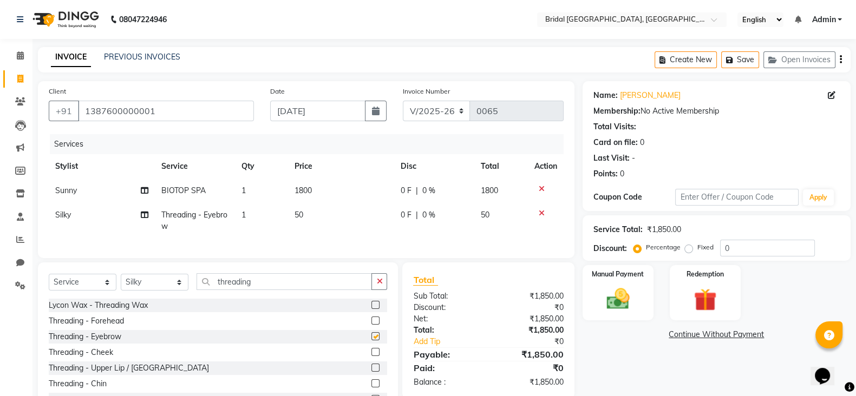
checkbox input "false"
click at [181, 291] on select "Select Stylist [PERSON_NAME] Anim [PERSON_NAME] [PERSON_NAME] [PERSON_NAME] gau…" at bounding box center [155, 282] width 68 height 17
select select "90154"
click at [121, 285] on select "Select Stylist [PERSON_NAME] Anim [PERSON_NAME] [PERSON_NAME] [PERSON_NAME] gau…" at bounding box center [155, 282] width 68 height 17
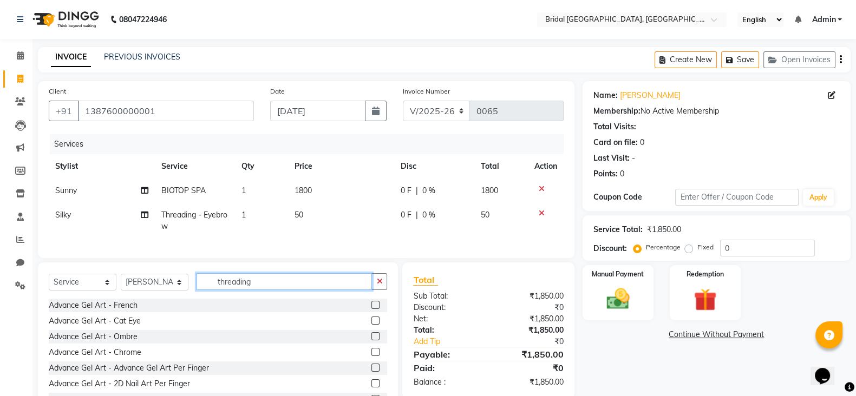
click at [265, 290] on input "threading" at bounding box center [284, 281] width 175 height 17
type input "t"
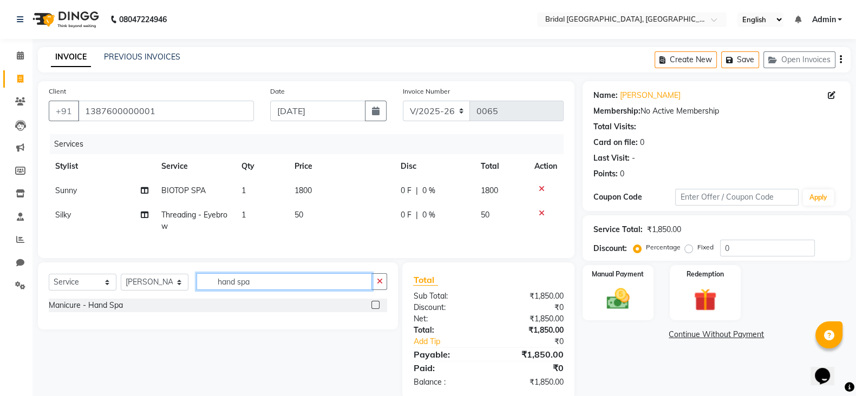
type input "hand spa"
click at [375, 309] on label at bounding box center [376, 305] width 8 height 8
click at [375, 309] on input "checkbox" at bounding box center [375, 305] width 7 height 7
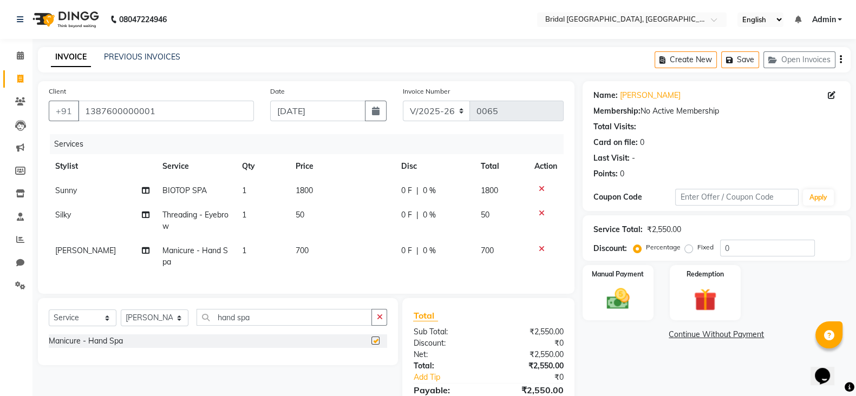
checkbox input "false"
click at [617, 306] on img at bounding box center [618, 298] width 38 height 27
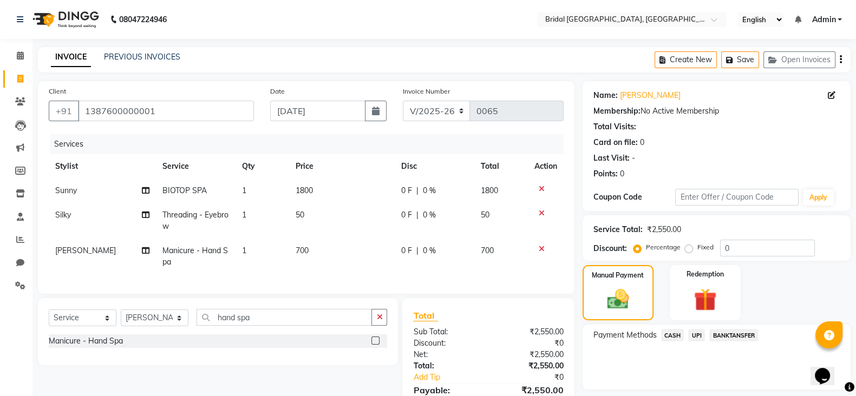
click at [674, 339] on span "CASH" at bounding box center [672, 335] width 23 height 12
click at [747, 389] on button "Add Payment" at bounding box center [760, 393] width 159 height 17
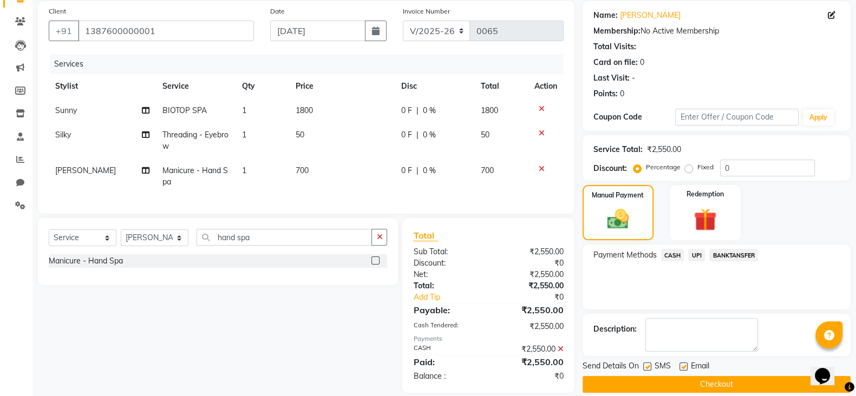
scroll to position [103, 0]
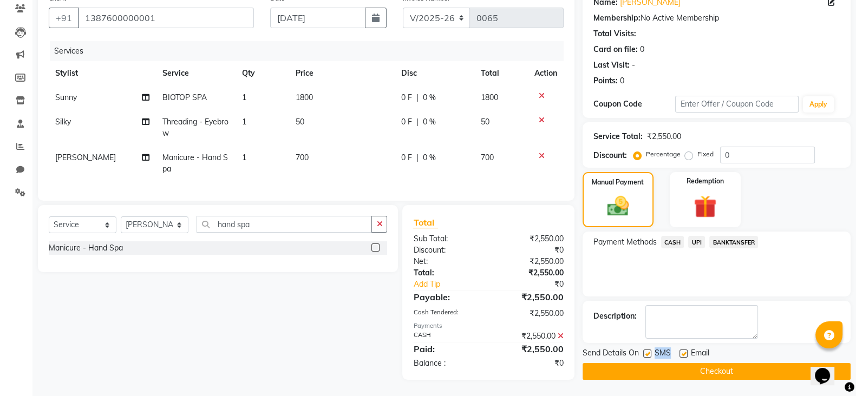
drag, startPoint x: 685, startPoint y: 343, endPoint x: 653, endPoint y: 342, distance: 32.0
click at [653, 348] on div "Send Details On SMS Email" at bounding box center [717, 355] width 268 height 14
click at [653, 348] on div "SMS" at bounding box center [661, 355] width 36 height 14
click at [647, 350] on label at bounding box center [647, 354] width 8 height 8
click at [647, 351] on input "checkbox" at bounding box center [646, 354] width 7 height 7
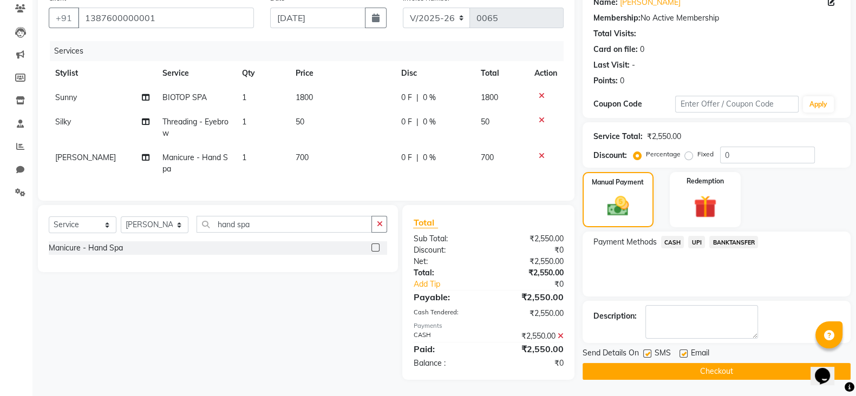
checkbox input "false"
click at [683, 350] on label at bounding box center [684, 354] width 8 height 8
click at [683, 351] on input "checkbox" at bounding box center [683, 354] width 7 height 7
checkbox input "false"
click at [690, 363] on button "Checkout" at bounding box center [717, 371] width 268 height 17
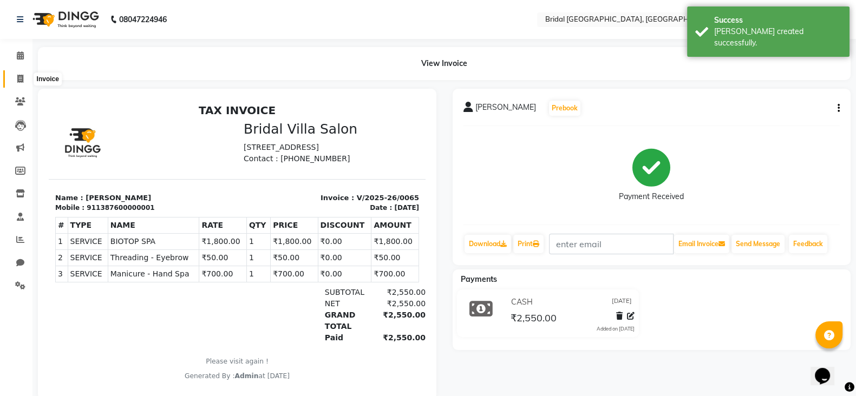
click at [17, 77] on icon at bounding box center [20, 79] width 6 height 8
select select "service"
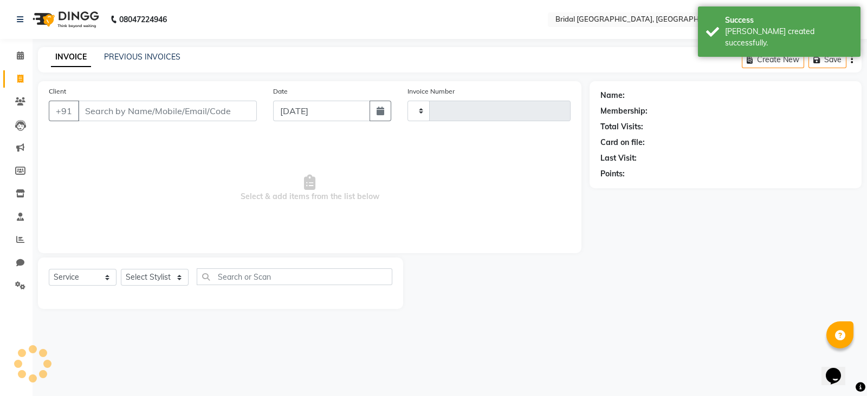
type input "0066"
select select "8752"
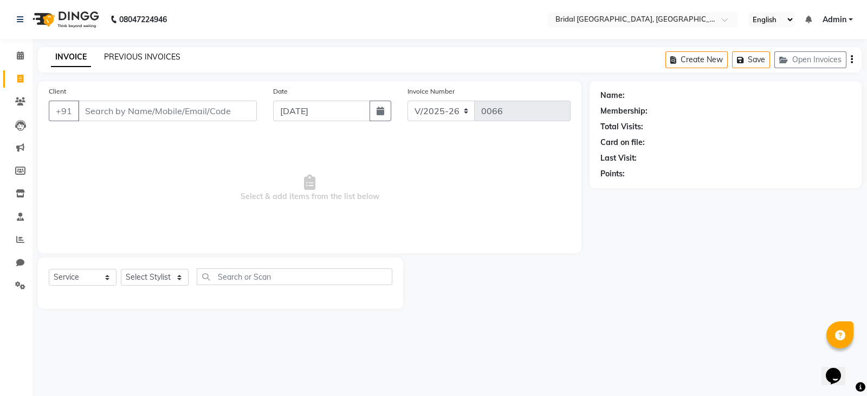
click at [138, 54] on link "PREVIOUS INVOICES" at bounding box center [142, 57] width 76 height 10
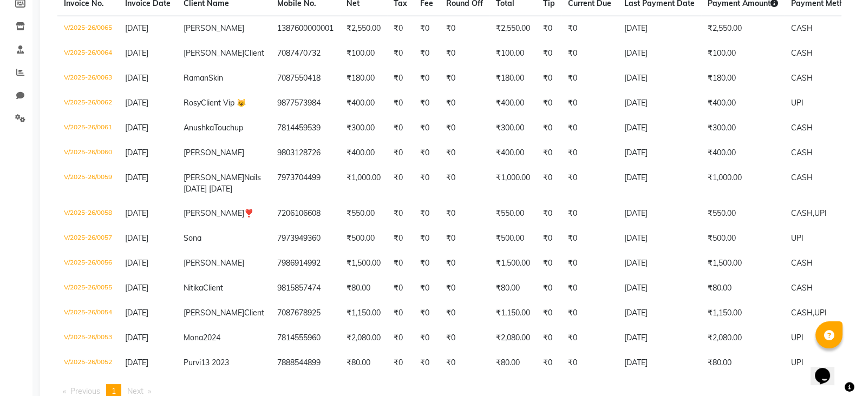
scroll to position [187, 0]
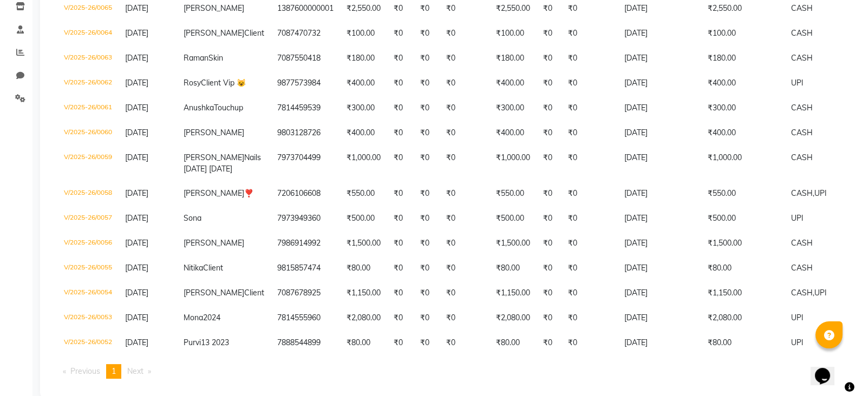
click at [2, 53] on li "Reports" at bounding box center [16, 52] width 32 height 23
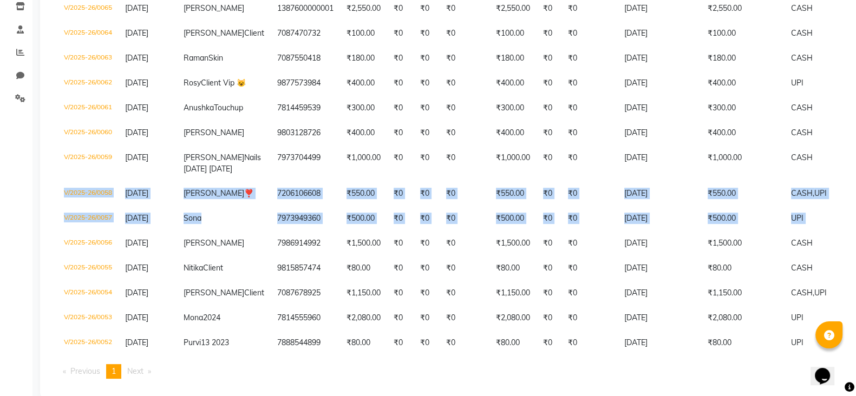
drag, startPoint x: 855, startPoint y: 210, endPoint x: 861, endPoint y: 277, distance: 68.0
click at [856, 209] on html "08047224946 Select Location × Bridal [GEOGRAPHIC_DATA], [GEOGRAPHIC_DATA] Engli…" at bounding box center [428, 11] width 856 height 396
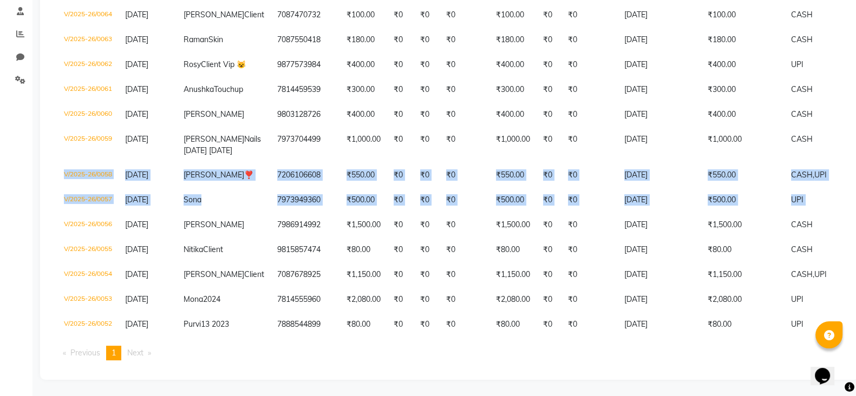
scroll to position [276, 0]
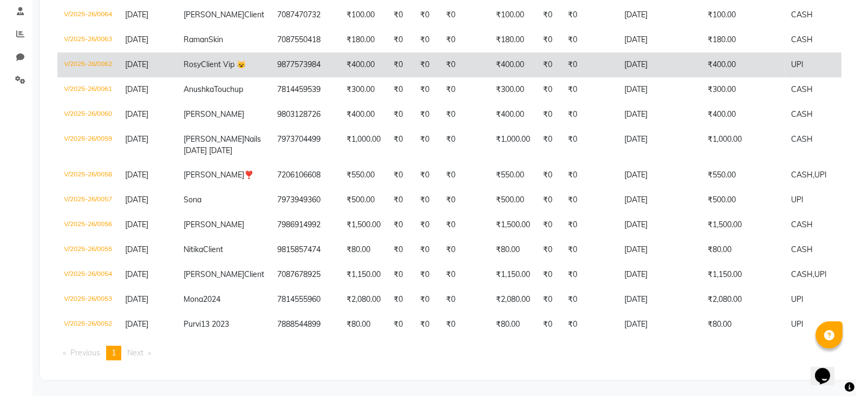
select select "service"
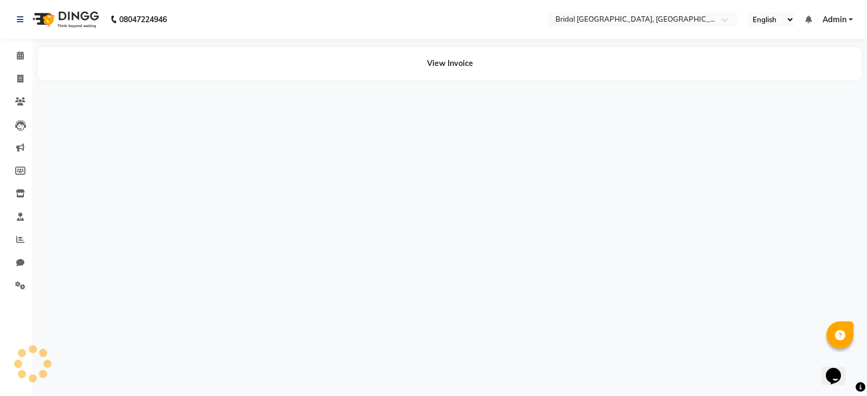
select select "service"
select select "8752"
select select "service"
